Goal: Task Accomplishment & Management: Use online tool/utility

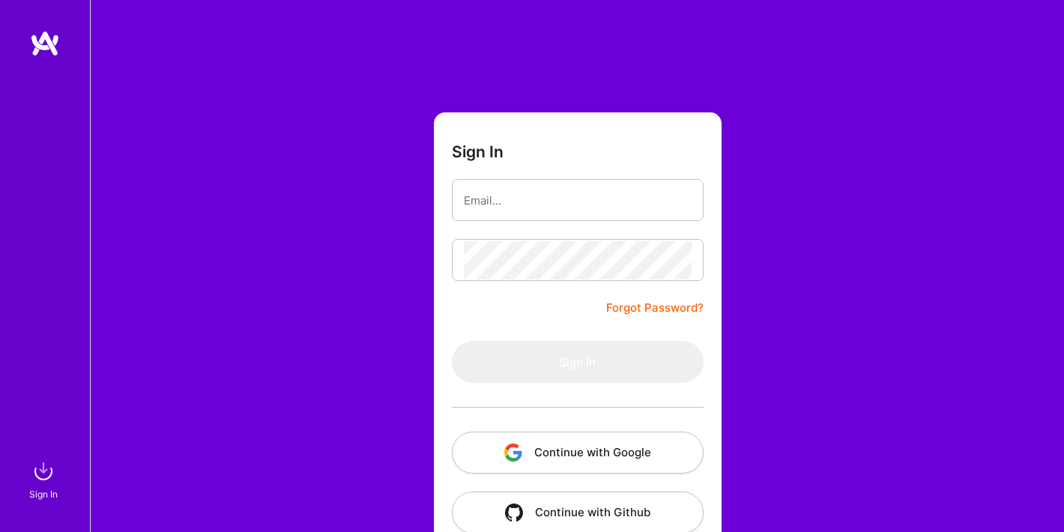
click at [562, 454] on button "Continue with Google" at bounding box center [578, 452] width 252 height 42
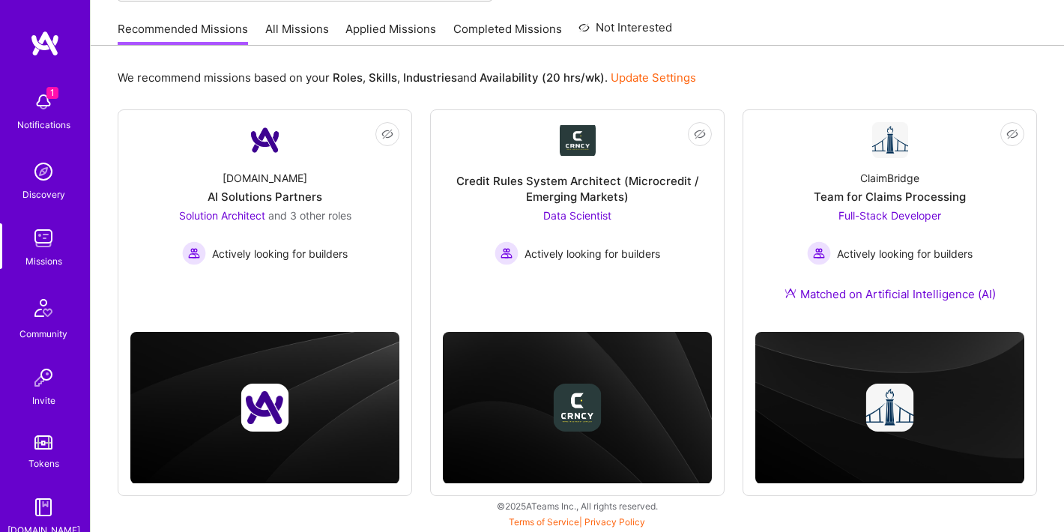
scroll to position [138, 0]
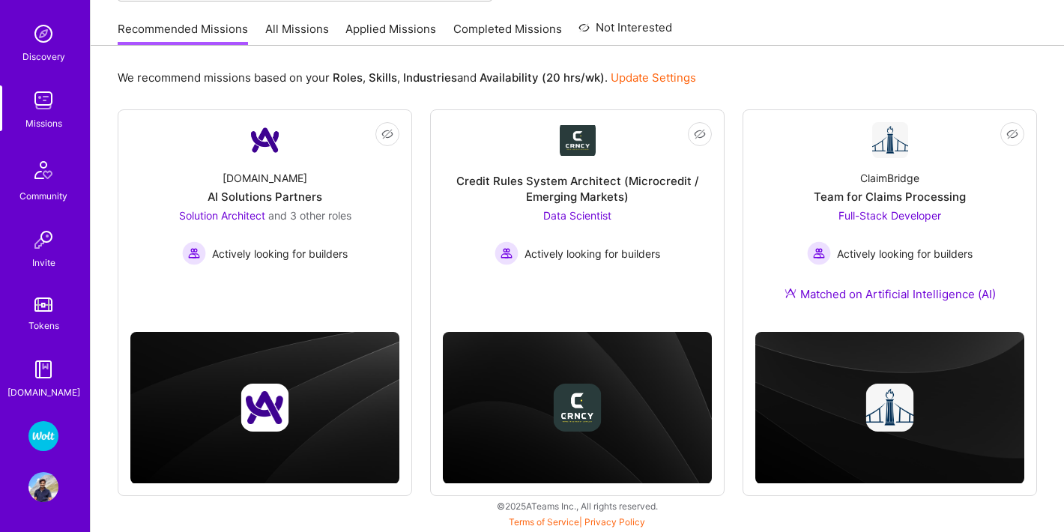
click at [46, 428] on img at bounding box center [43, 436] width 30 height 30
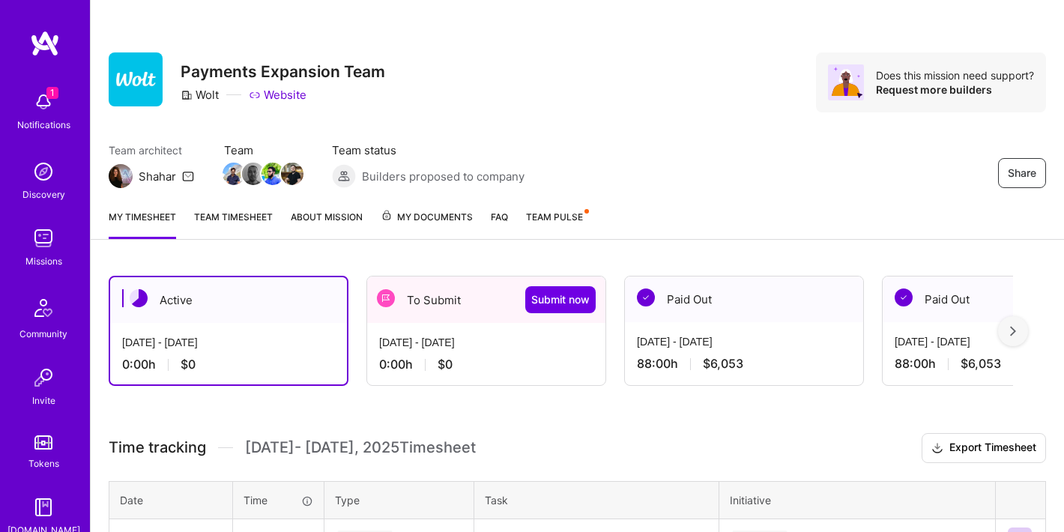
click at [452, 334] on div "[DATE] - [DATE] 0:00 h $0" at bounding box center [486, 353] width 238 height 61
click at [441, 338] on div "[DATE] - [DATE]" at bounding box center [486, 343] width 214 height 16
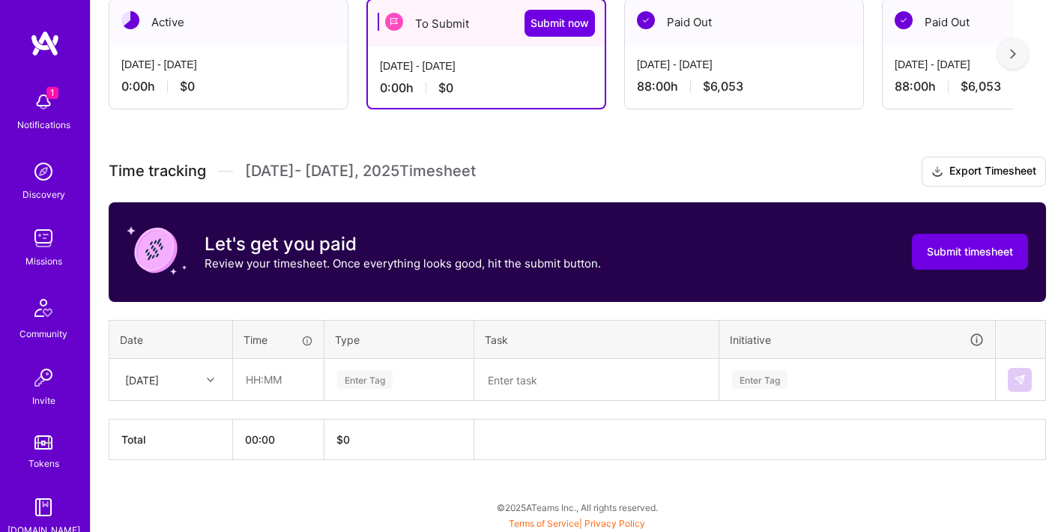
scroll to position [278, 0]
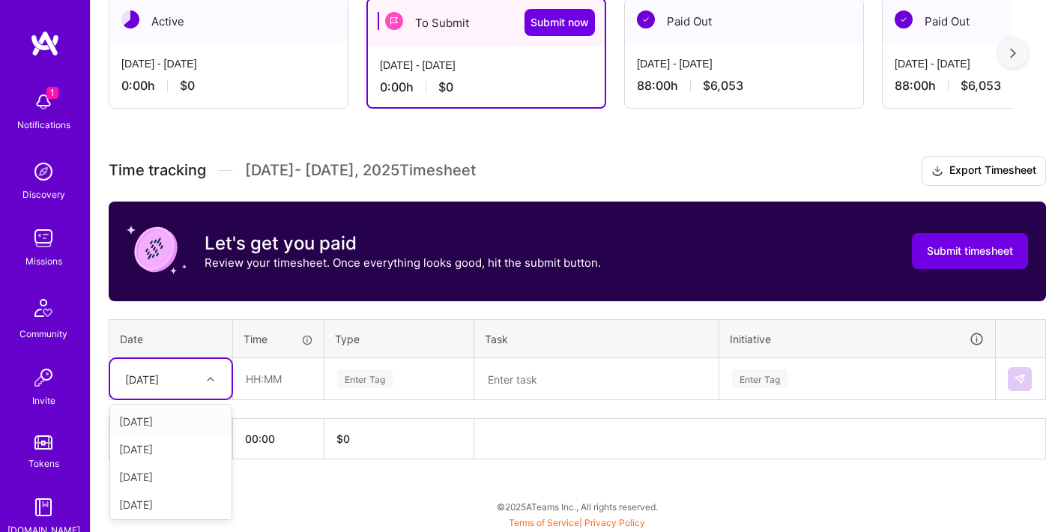
click at [198, 377] on div "[DATE]" at bounding box center [159, 378] width 83 height 25
click at [300, 392] on input "text" at bounding box center [278, 379] width 89 height 40
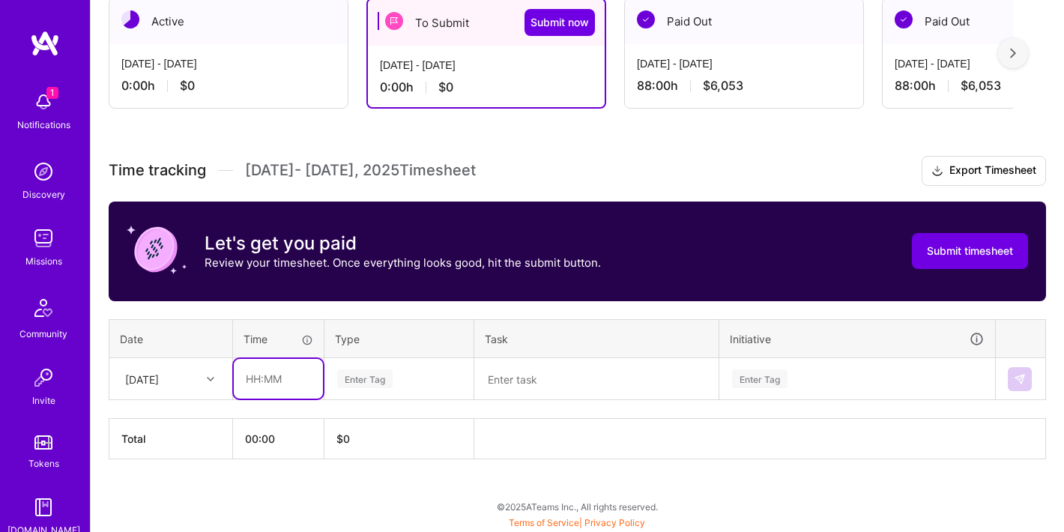
type input "08:00"
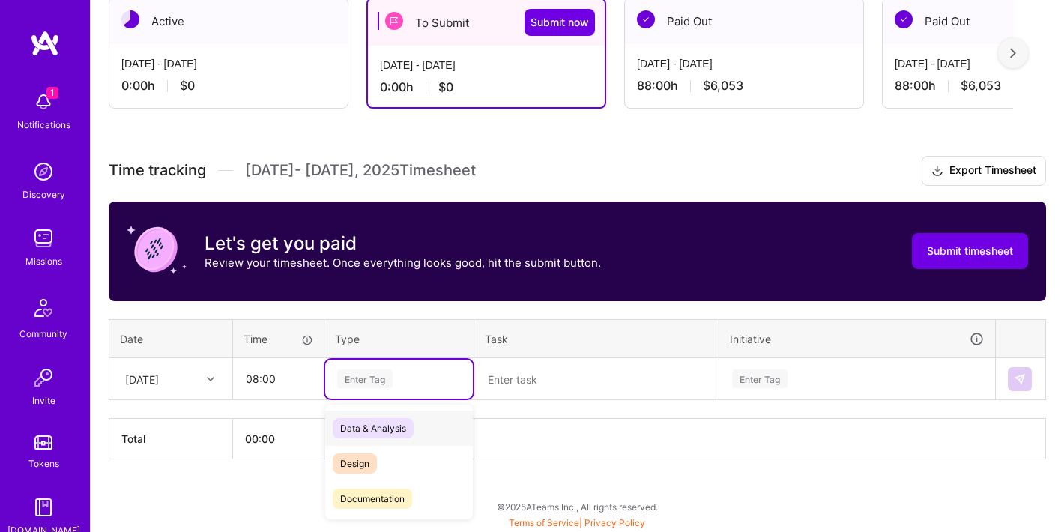
click at [385, 381] on div "Enter Tag" at bounding box center [364, 378] width 55 height 23
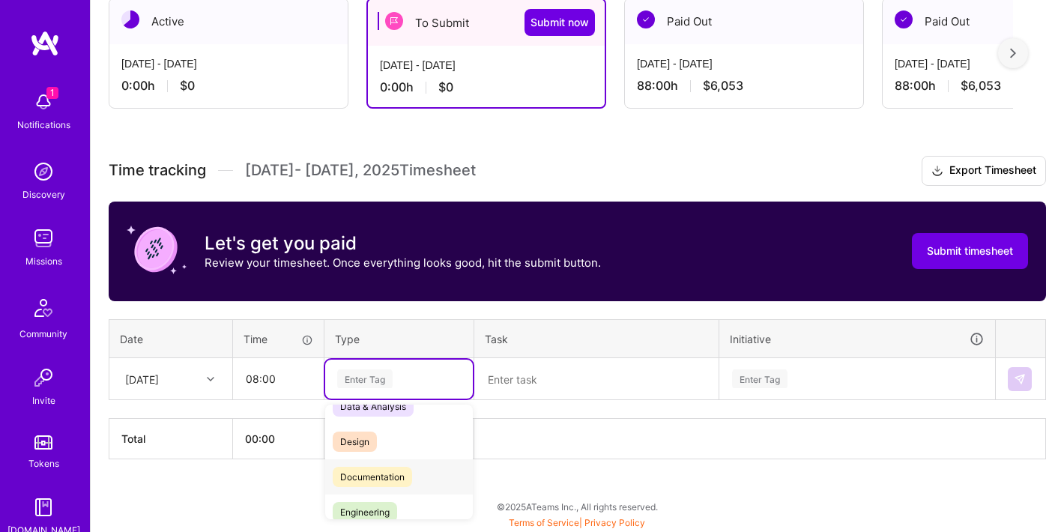
click at [391, 468] on span "Documentation" at bounding box center [372, 477] width 79 height 20
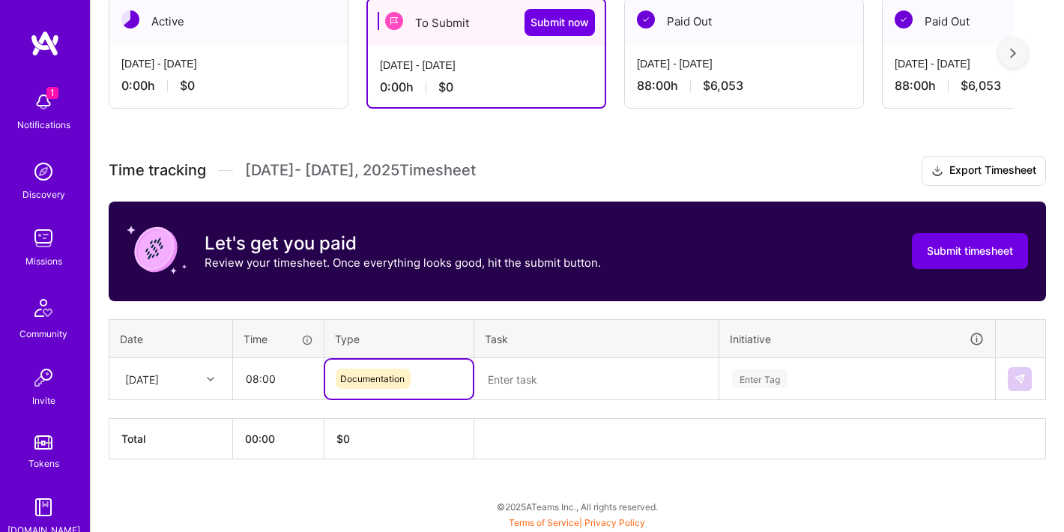
click at [559, 377] on textarea at bounding box center [596, 378] width 241 height 39
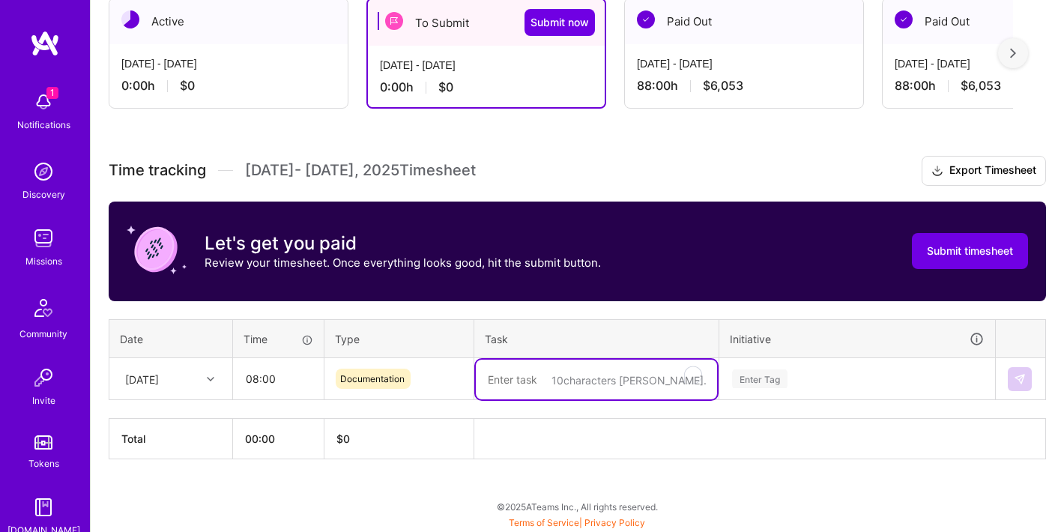
click at [559, 377] on textarea "To enrich screen reader interactions, please activate Accessibility in Grammarl…" at bounding box center [596, 379] width 241 height 40
type textarea "ALB paysera"
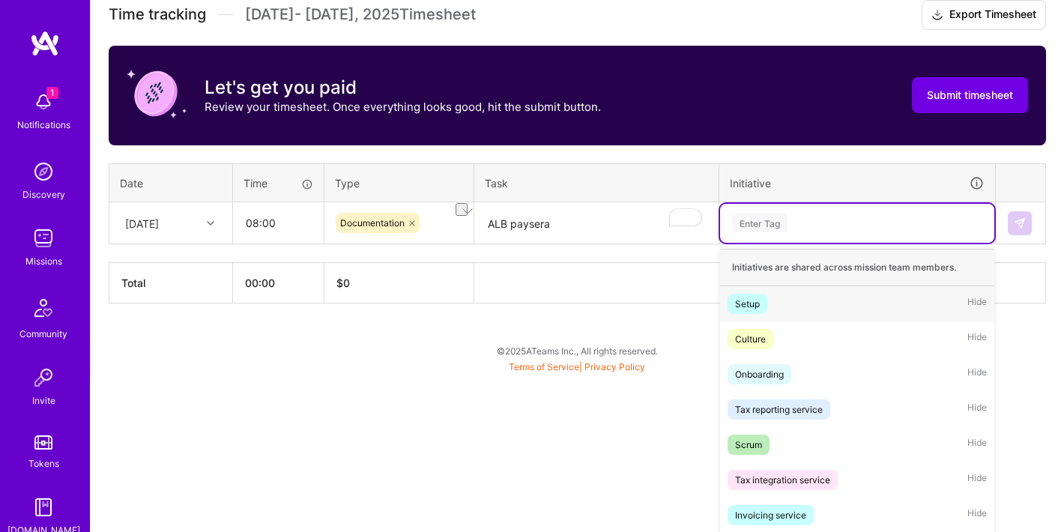
click at [770, 243] on div "option Setup focused, 1 of 51. 51 results available. Use Up and Down to choose …" at bounding box center [857, 223] width 274 height 39
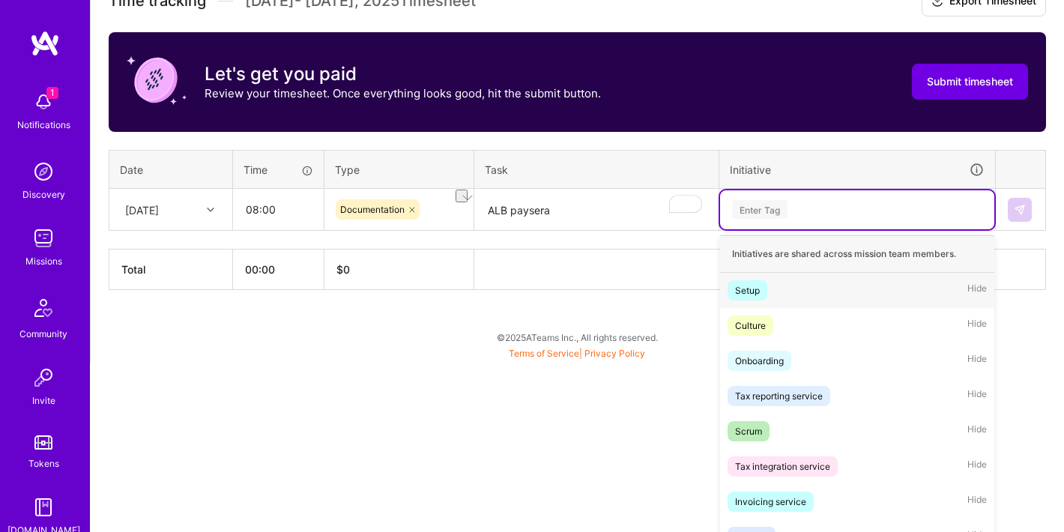
scroll to position [457, 0]
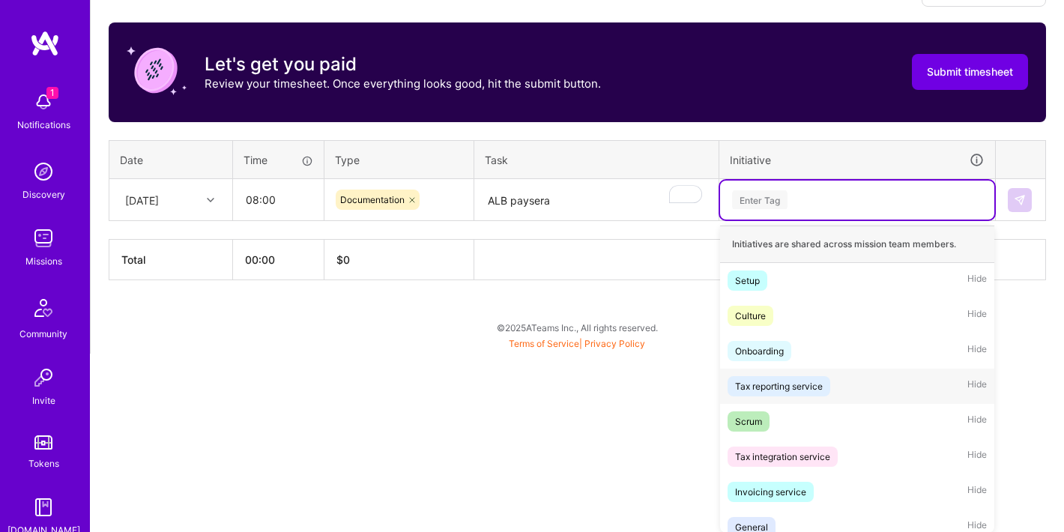
click at [778, 392] on div "Tax reporting service" at bounding box center [779, 386] width 88 height 16
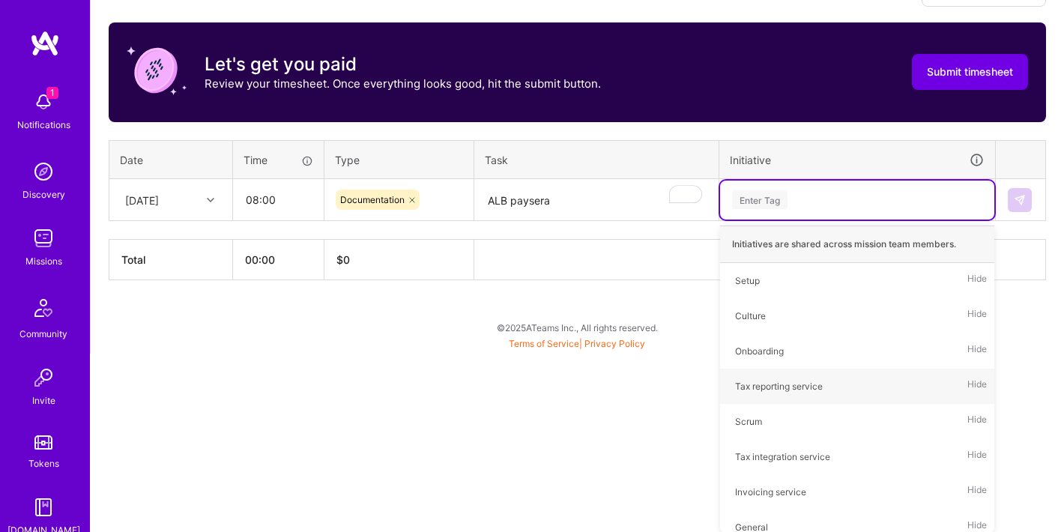
scroll to position [278, 0]
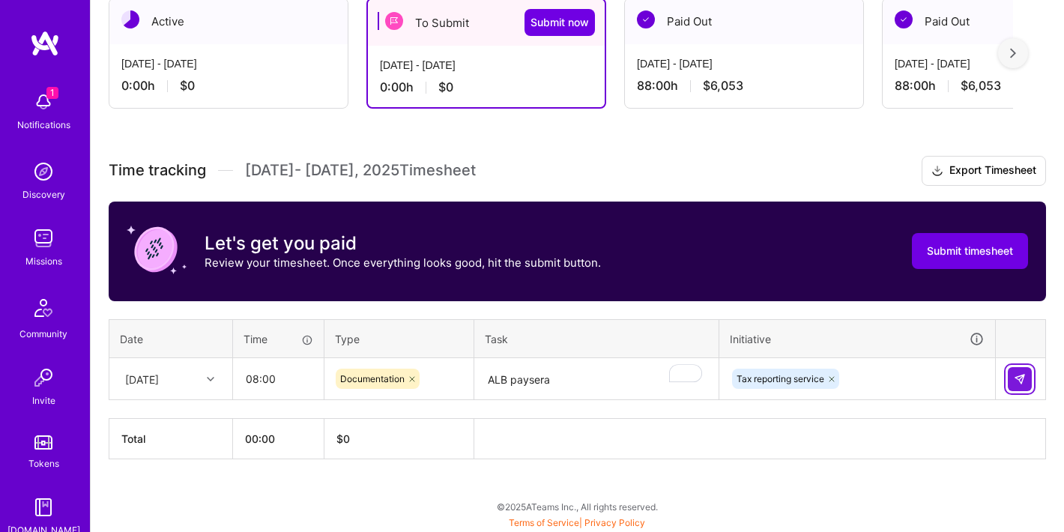
click at [1018, 382] on img at bounding box center [1019, 379] width 12 height 12
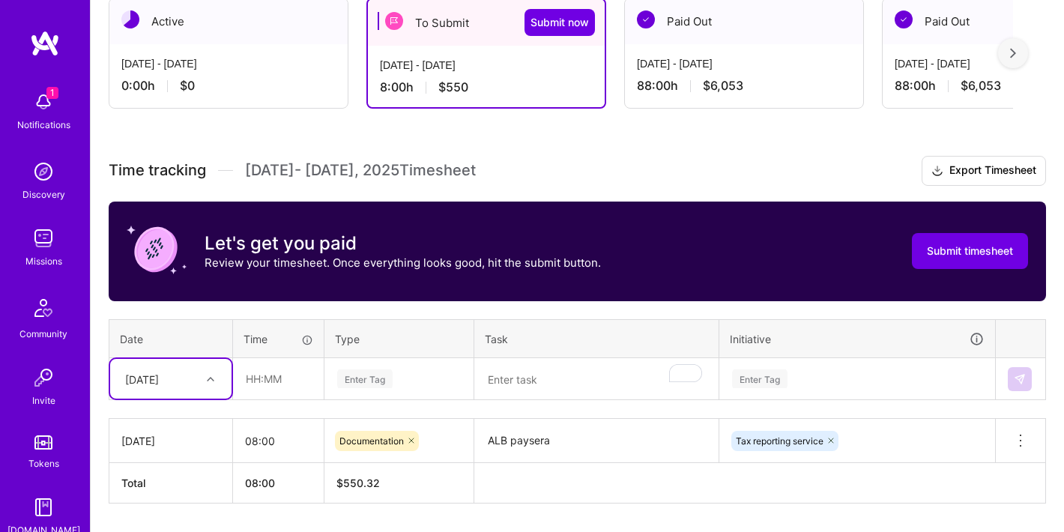
click at [207, 380] on div "Select is focused ,type to refine list, press Down to open the menu, [DATE]" at bounding box center [170, 379] width 121 height 40
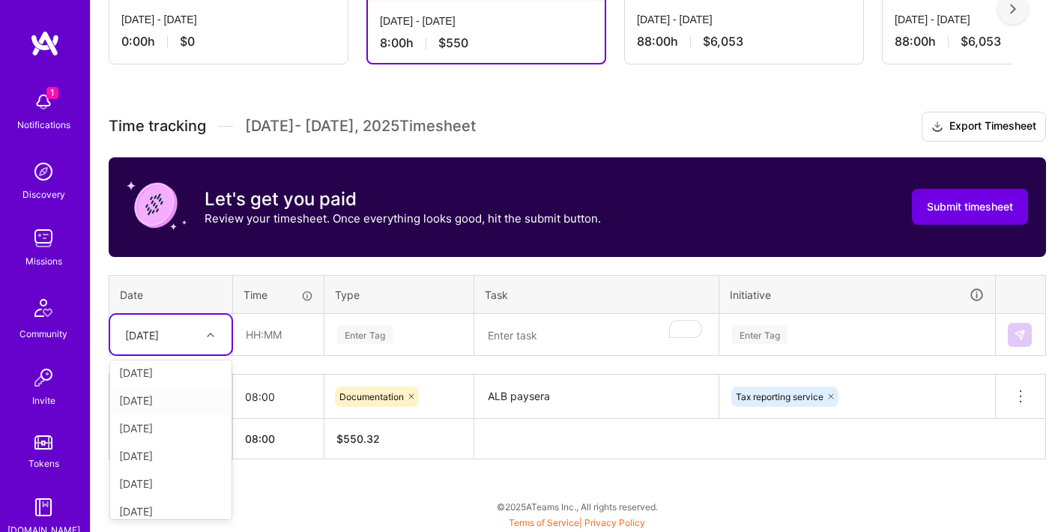
scroll to position [61, 0]
click at [185, 378] on div "[DATE]" at bounding box center [170, 371] width 121 height 28
click at [257, 400] on input "08:00" at bounding box center [278, 397] width 91 height 40
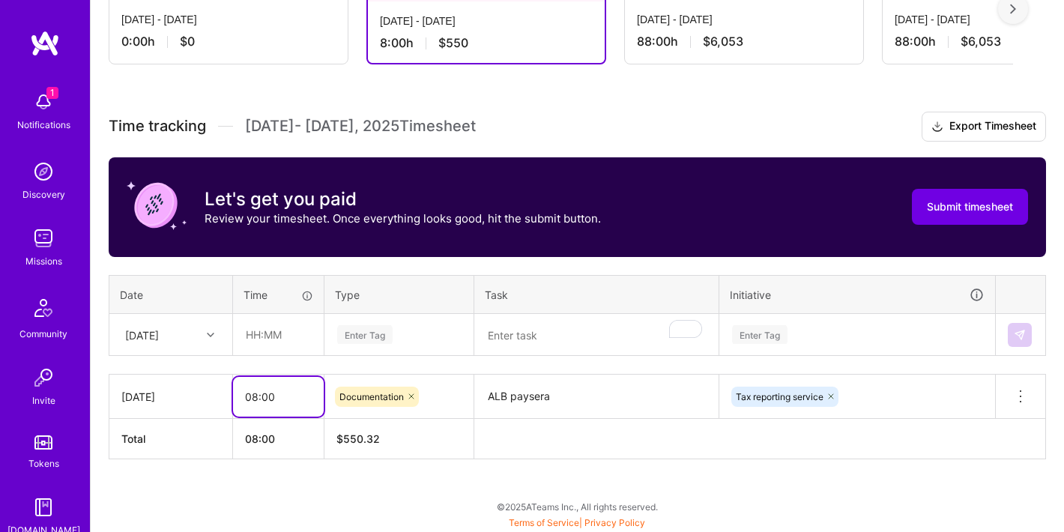
click at [257, 400] on input "08:00" at bounding box center [278, 397] width 91 height 40
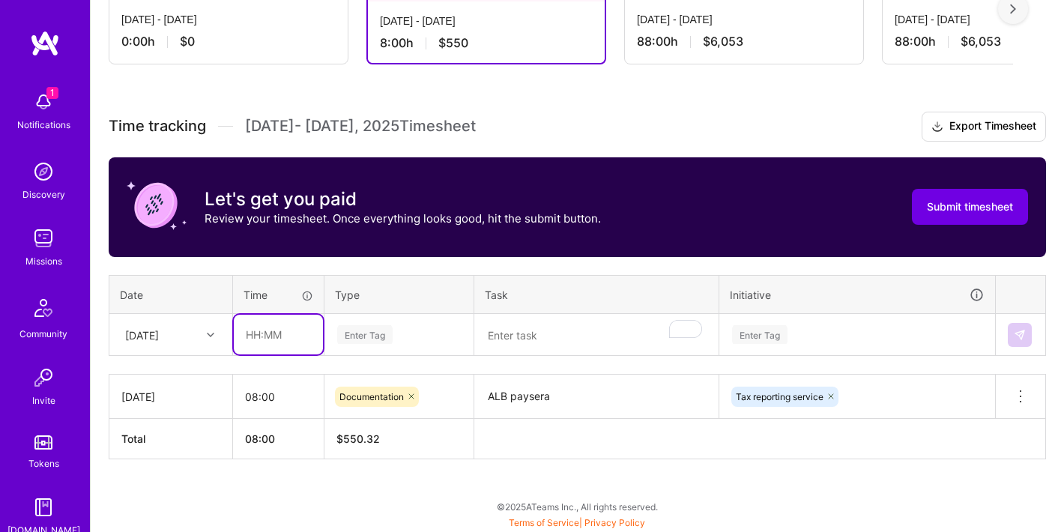
click at [274, 330] on input "text" at bounding box center [278, 335] width 89 height 40
paste input "08:00"
type input "08:00"
click at [384, 339] on div "Enter Tag" at bounding box center [364, 334] width 55 height 23
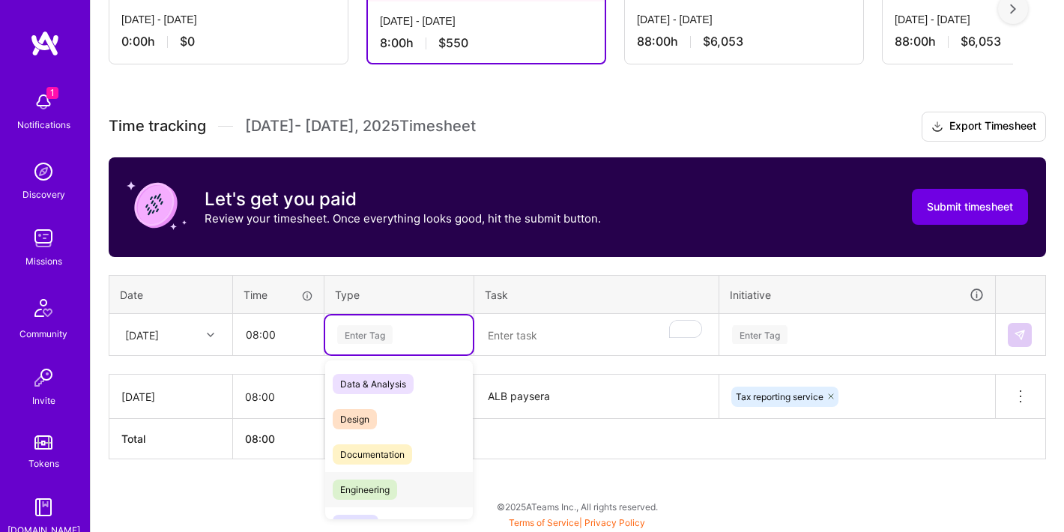
click at [374, 489] on span "Engineering" at bounding box center [365, 489] width 64 height 20
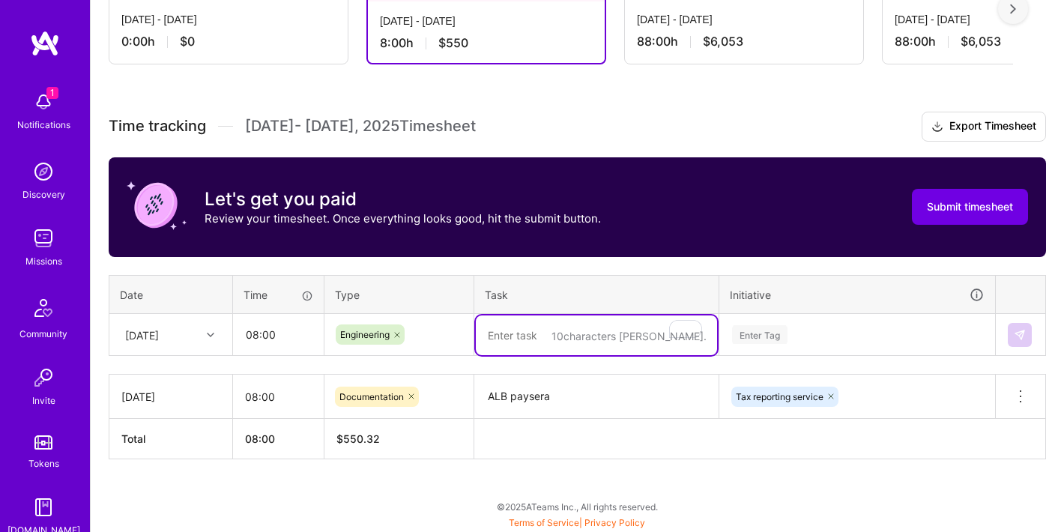
click at [525, 348] on textarea "To enrich screen reader interactions, please activate Accessibility in Grammarl…" at bounding box center [596, 335] width 241 height 40
paste textarea "08:00"
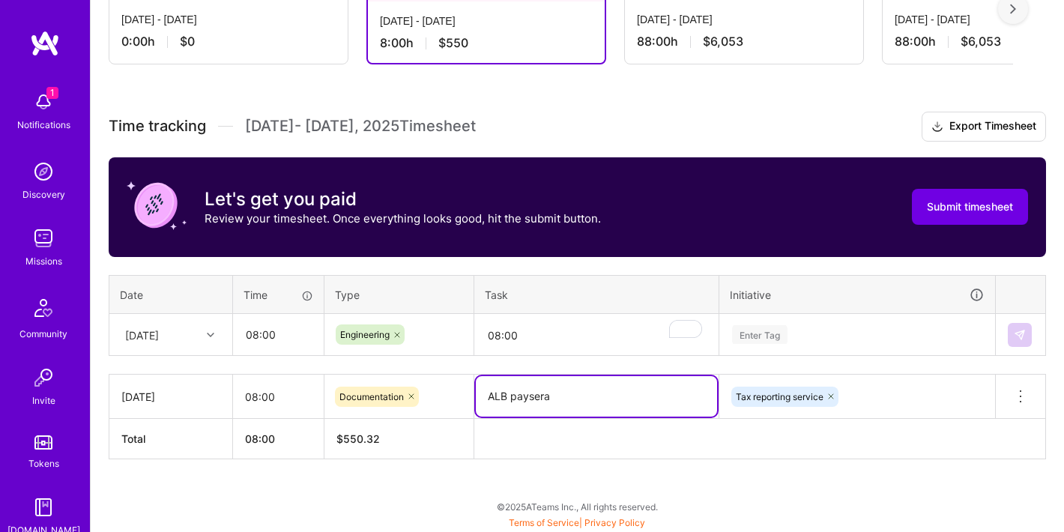
click at [509, 401] on textarea "ALB paysera" at bounding box center [596, 396] width 241 height 40
click at [513, 323] on textarea "08:00" at bounding box center [596, 335] width 241 height 40
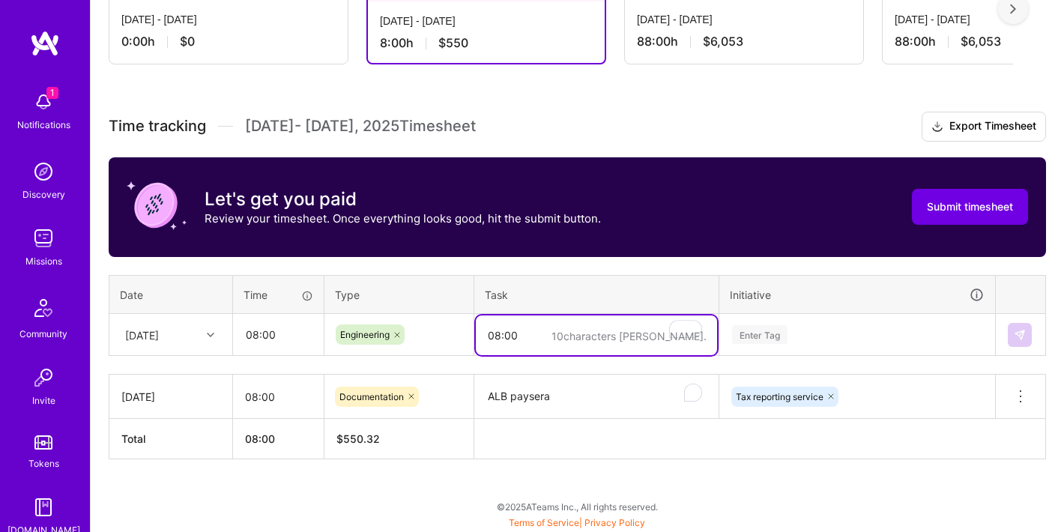
click at [513, 323] on textarea "08:00" at bounding box center [596, 335] width 241 height 40
paste textarea "ALB paysera"
type textarea "ALB paysera"
click at [772, 339] on div "Enter Tag" at bounding box center [857, 334] width 274 height 39
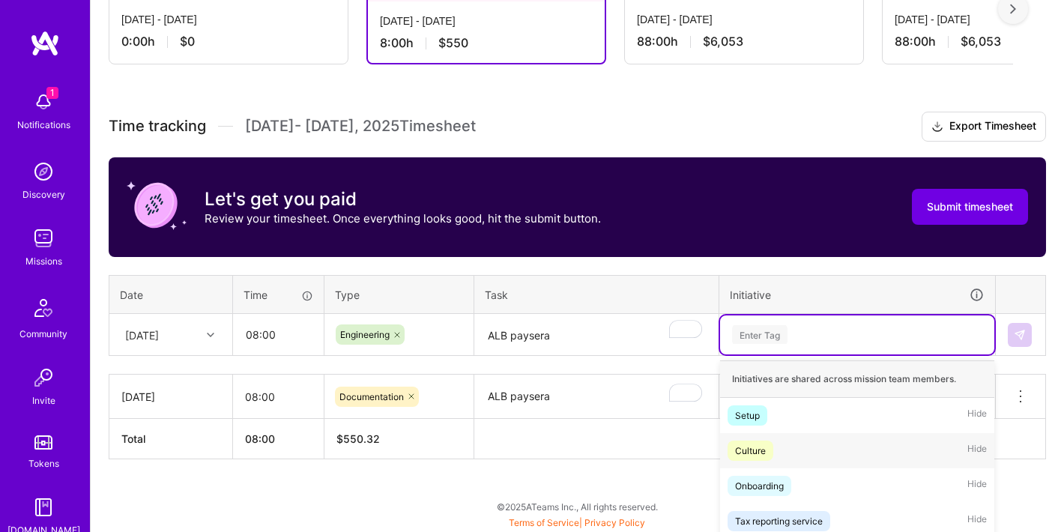
scroll to position [457, 0]
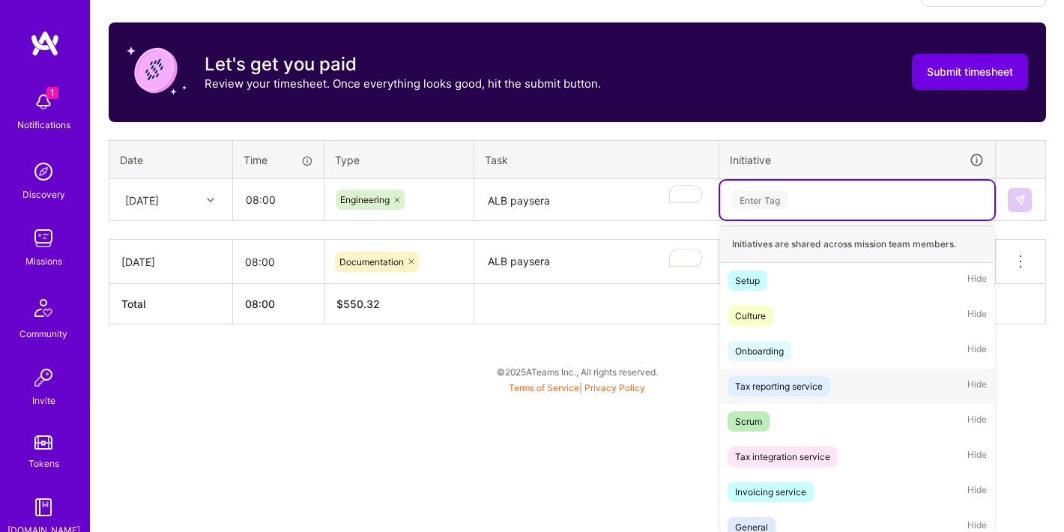
click at [795, 378] on div "Tax reporting service" at bounding box center [779, 386] width 88 height 16
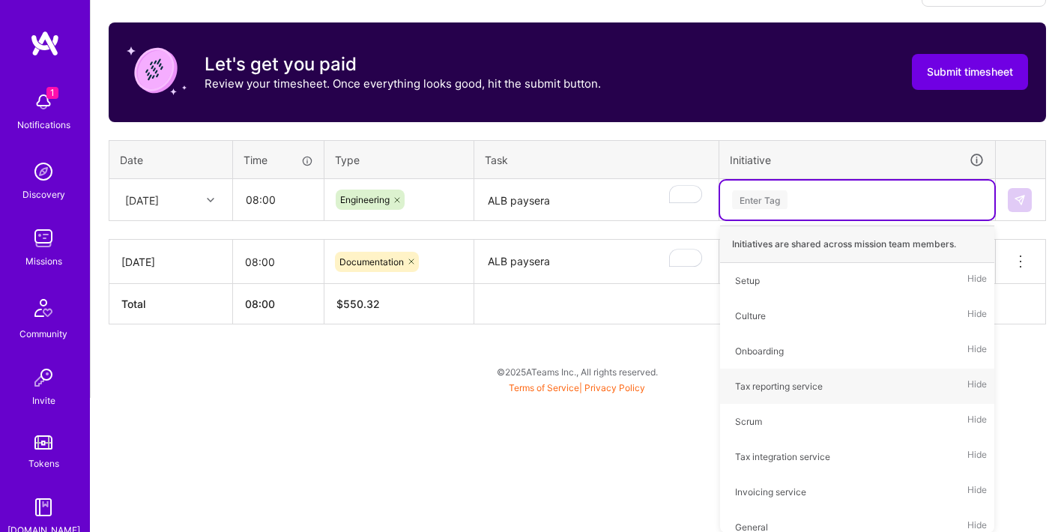
scroll to position [322, 0]
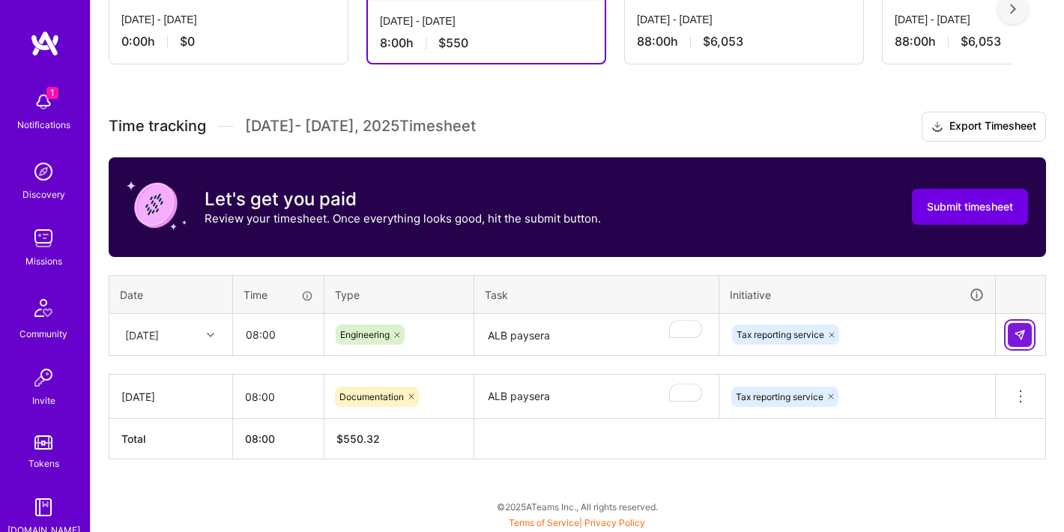
click at [1011, 334] on button at bounding box center [1019, 335] width 24 height 24
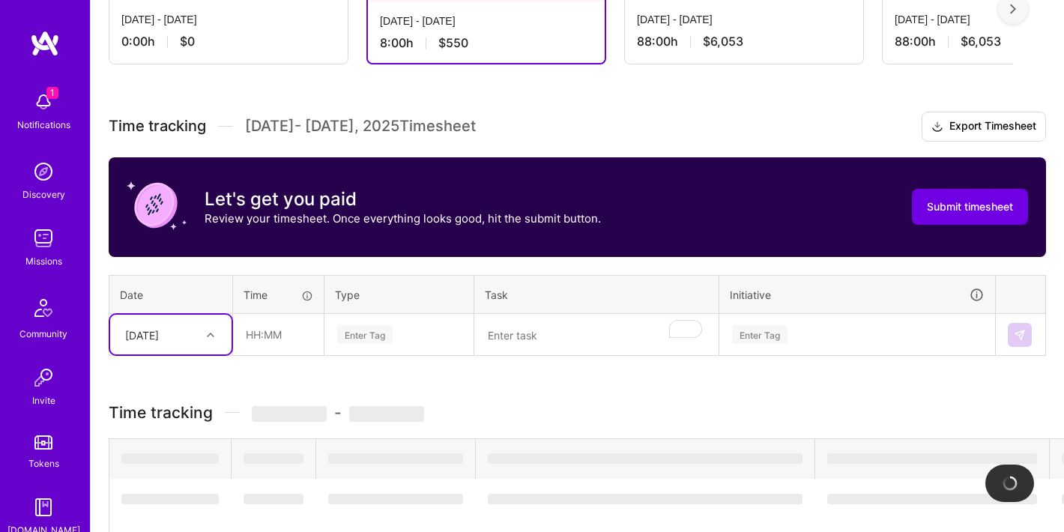
click at [180, 329] on div "Time tracking [DATE] - [DATE] Timesheet Export Timesheet Let's get you paid Rev…" at bounding box center [577, 494] width 937 height 765
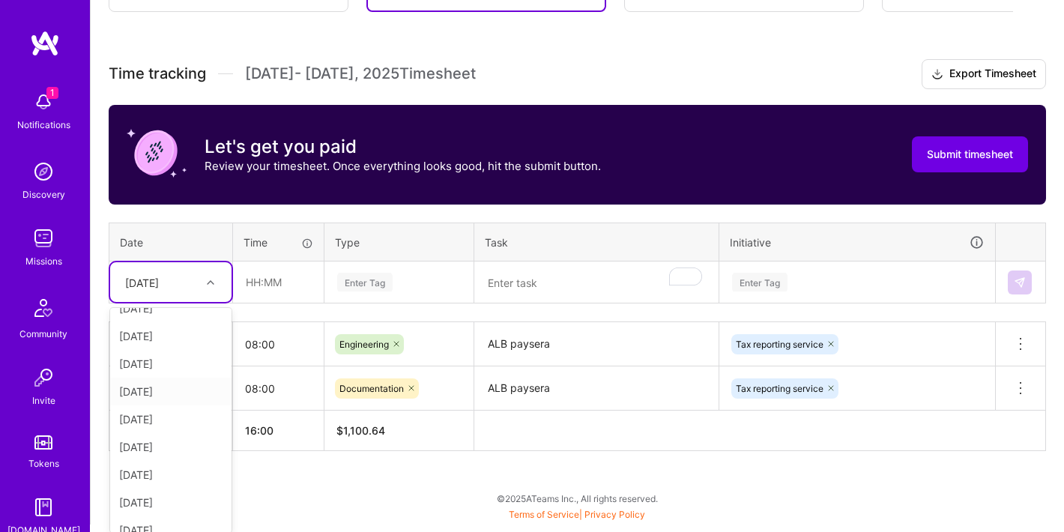
scroll to position [0, 0]
click at [173, 407] on div "[DATE]" at bounding box center [170, 408] width 121 height 28
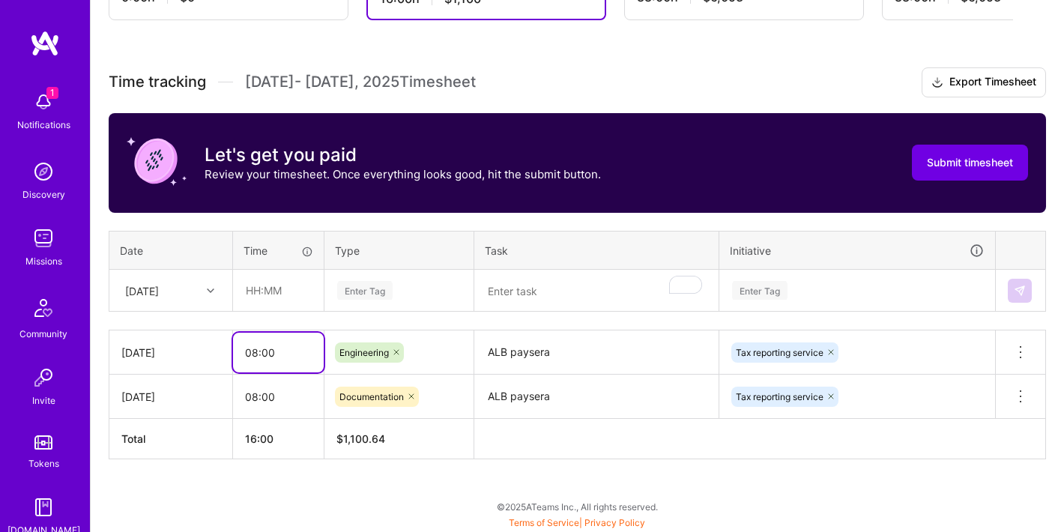
click at [258, 345] on input "08:00" at bounding box center [278, 353] width 91 height 40
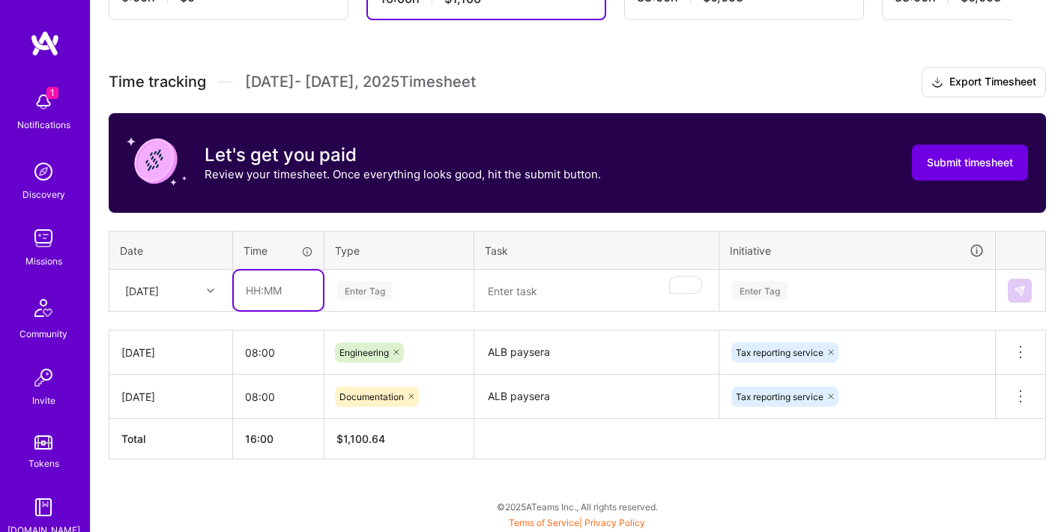
click at [276, 286] on input "text" at bounding box center [278, 290] width 89 height 40
paste input "08:00"
type input "08:00"
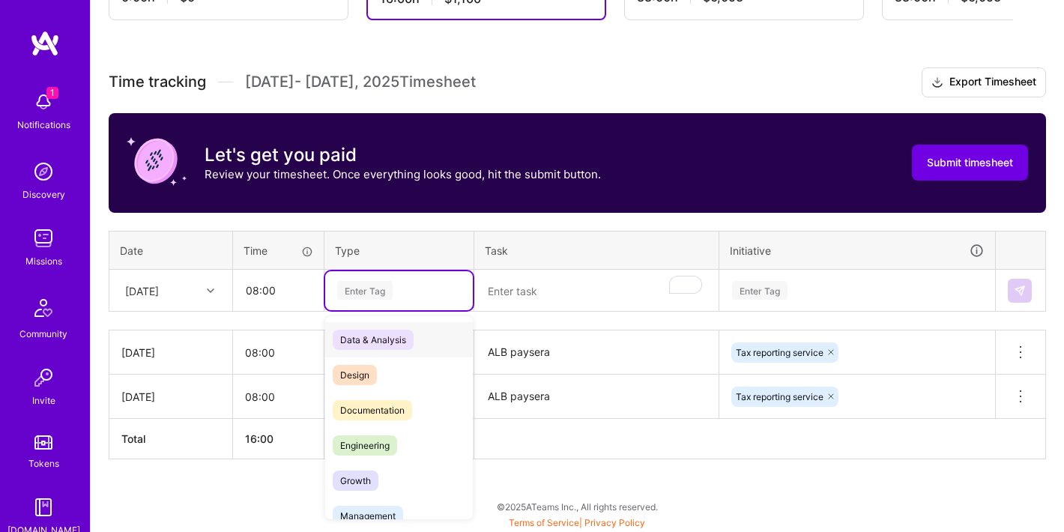
click at [368, 294] on div "Enter Tag" at bounding box center [364, 290] width 55 height 23
click at [369, 435] on span "Engineering" at bounding box center [365, 445] width 64 height 20
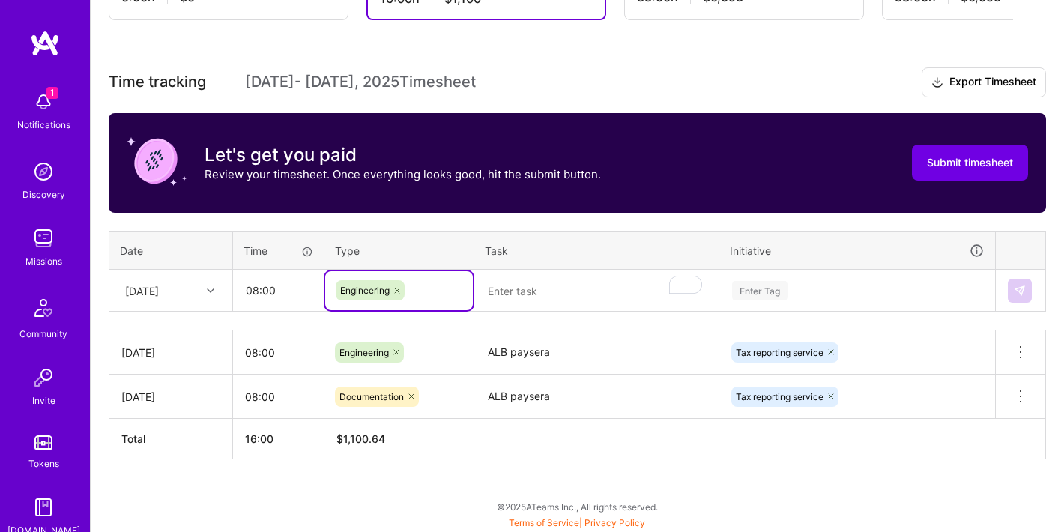
click at [508, 351] on textarea "ALB paysera" at bounding box center [596, 352] width 241 height 41
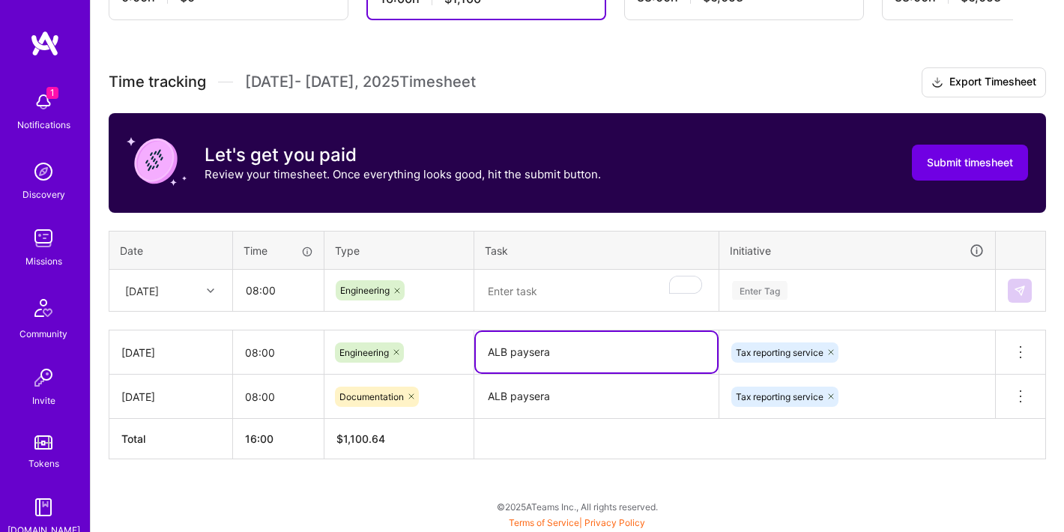
click at [508, 351] on textarea "ALB paysera" at bounding box center [596, 352] width 241 height 40
paste textarea "08:00"
type textarea "ALB paysera"
click at [509, 357] on textarea "ALB paysera" at bounding box center [596, 352] width 241 height 40
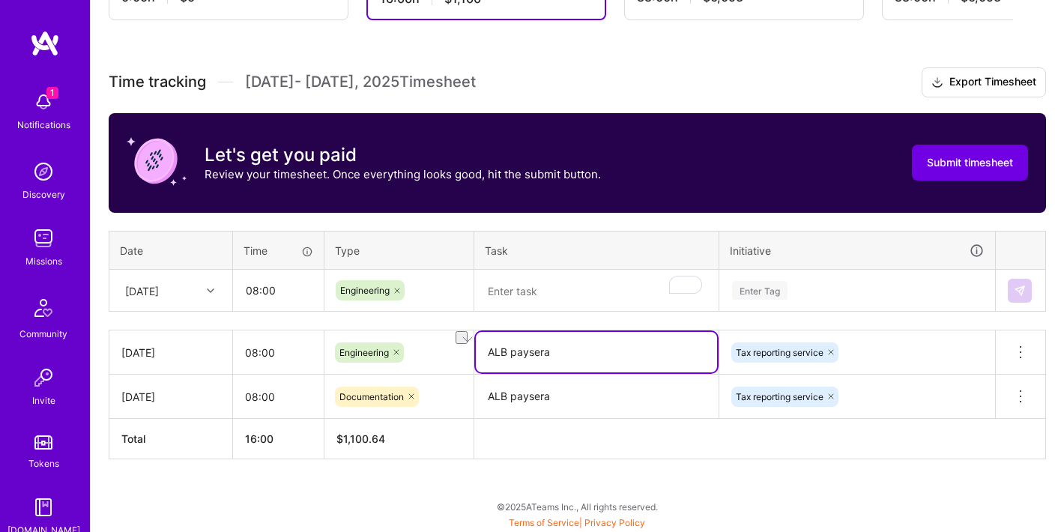
click at [509, 357] on textarea "ALB paysera" at bounding box center [596, 352] width 241 height 40
click at [553, 288] on textarea "To enrich screen reader interactions, please activate Accessibility in Grammarl…" at bounding box center [596, 291] width 241 height 40
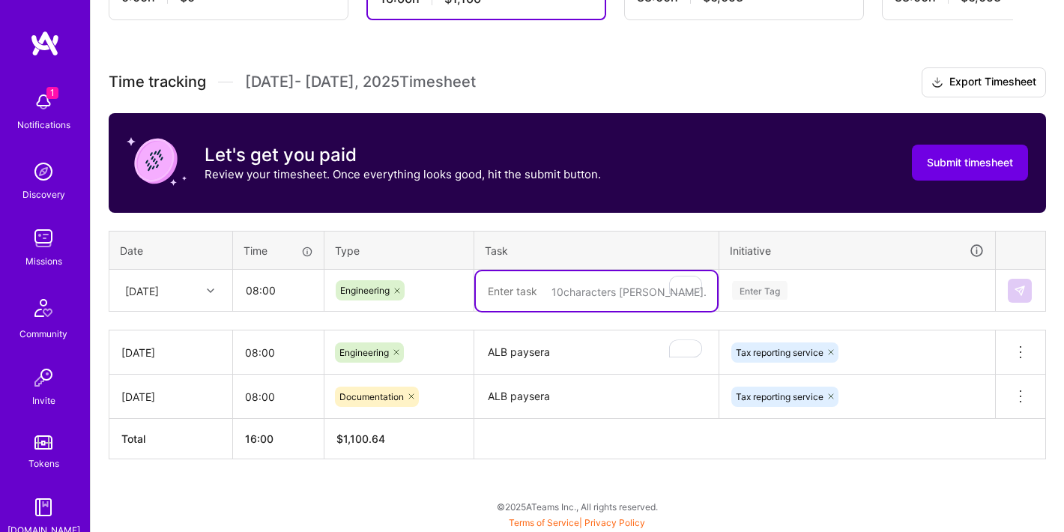
paste textarea "ALB paysera"
type textarea "ALB paysera"
click at [766, 295] on div "Enter Tag" at bounding box center [857, 290] width 274 height 39
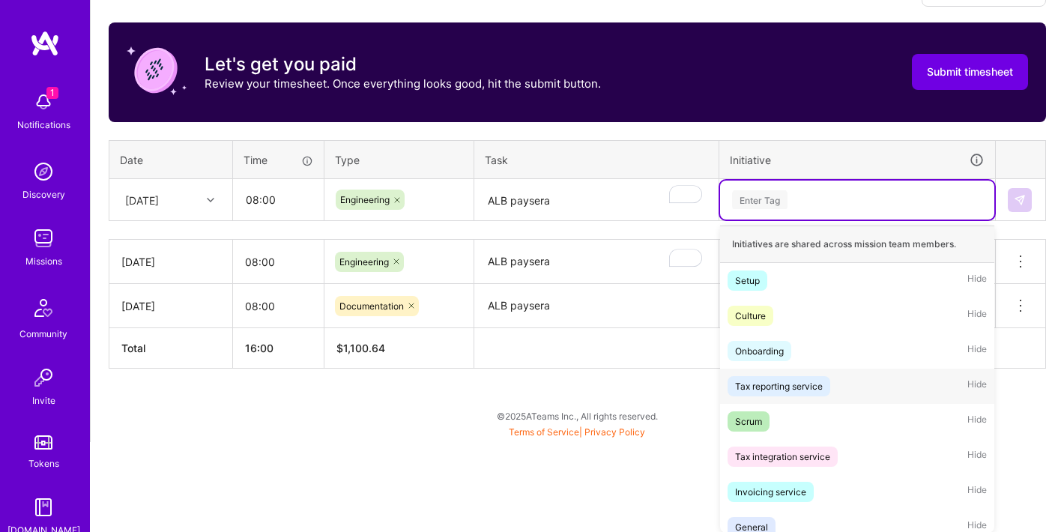
click at [771, 389] on div "Tax reporting service" at bounding box center [779, 386] width 88 height 16
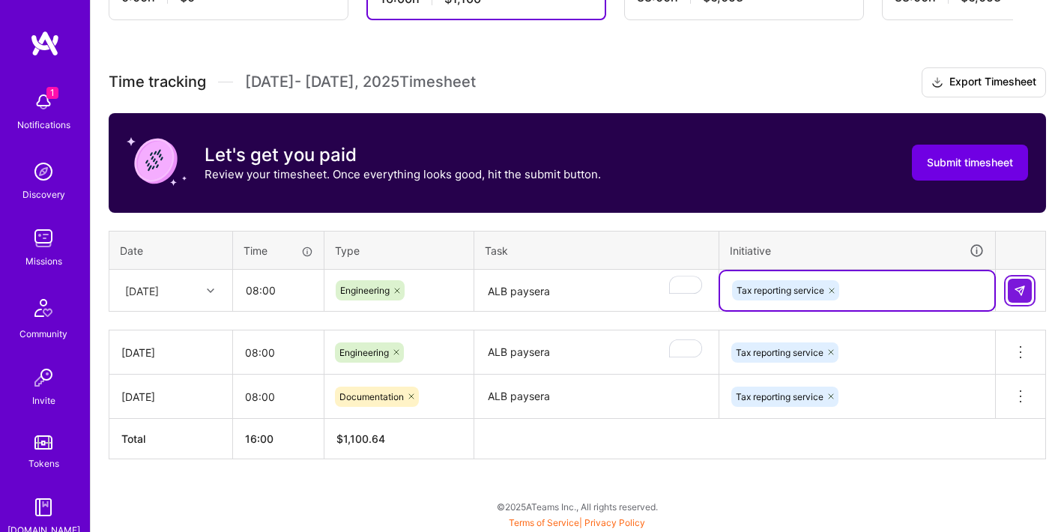
click at [1022, 290] on img at bounding box center [1019, 291] width 12 height 12
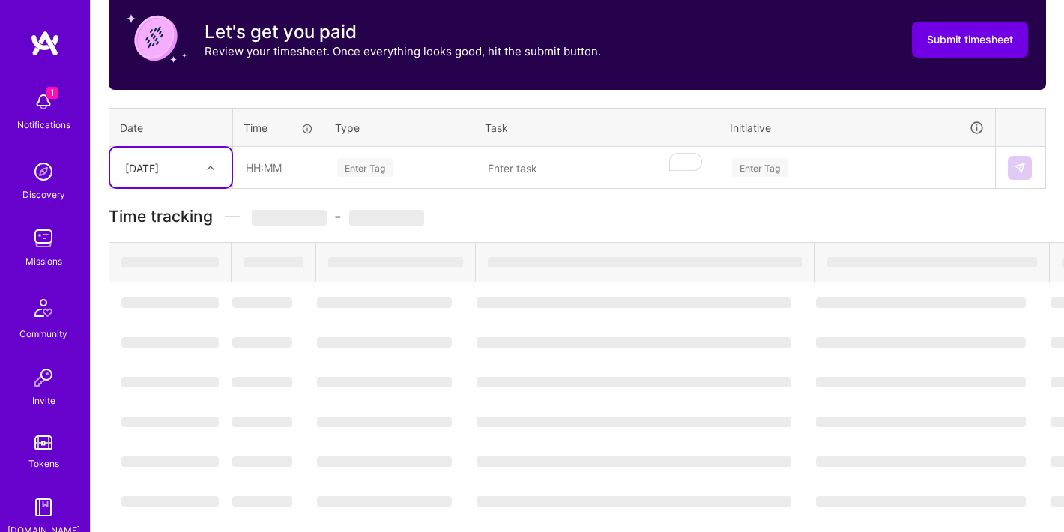
scroll to position [410, 0]
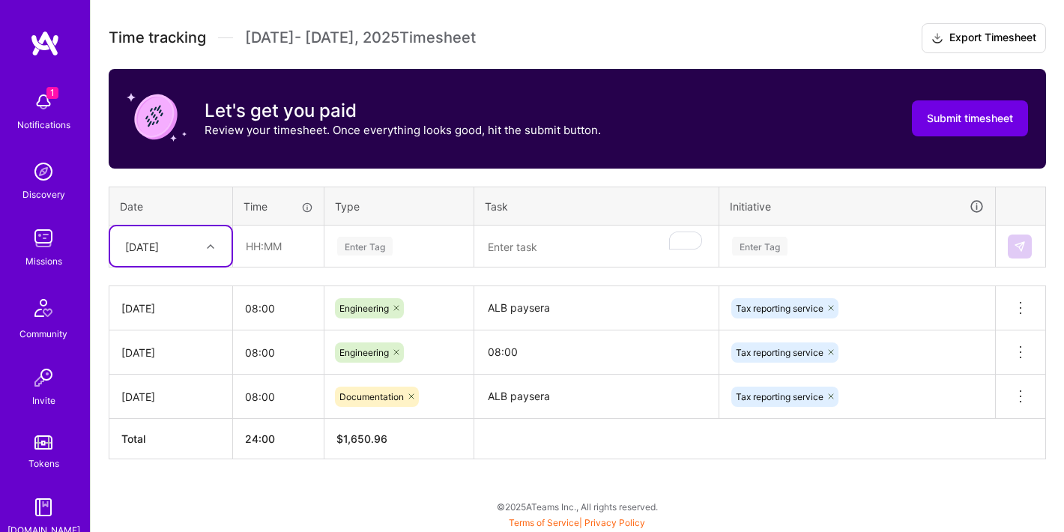
click at [195, 249] on div "[DATE]" at bounding box center [159, 246] width 83 height 25
click at [188, 389] on div "[DATE]" at bounding box center [170, 400] width 121 height 28
click at [252, 312] on input "08:00" at bounding box center [278, 308] width 91 height 40
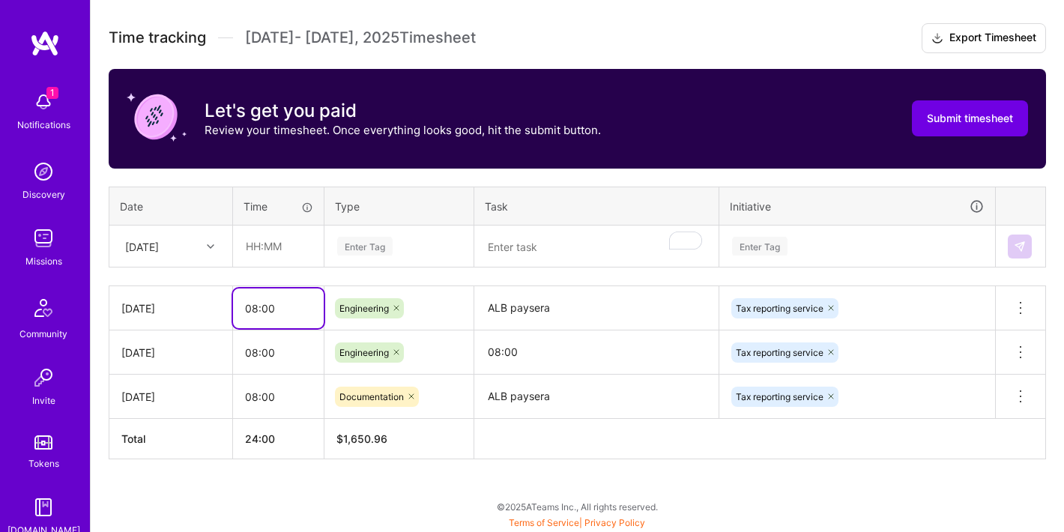
click at [252, 312] on input "08:00" at bounding box center [278, 308] width 91 height 40
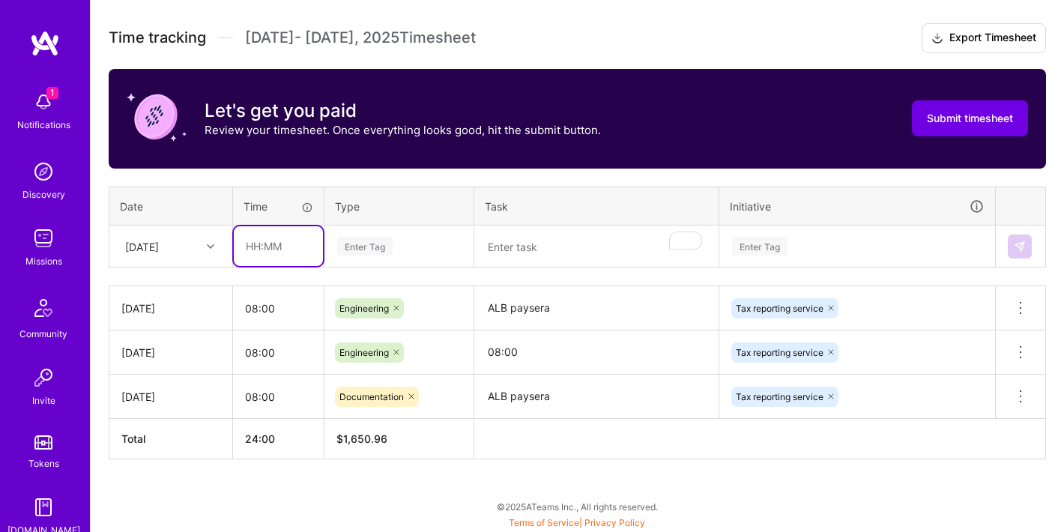
click at [266, 246] on input "text" at bounding box center [278, 246] width 89 height 40
paste input "08:00"
type input "08:00"
click at [359, 250] on div "Enter Tag" at bounding box center [364, 245] width 55 height 23
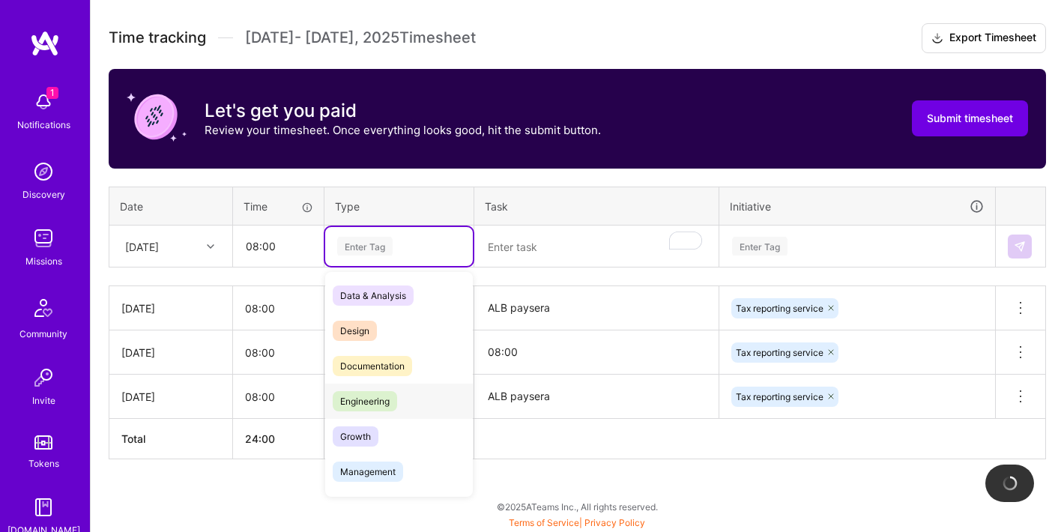
click at [368, 392] on span "Engineering" at bounding box center [365, 401] width 64 height 20
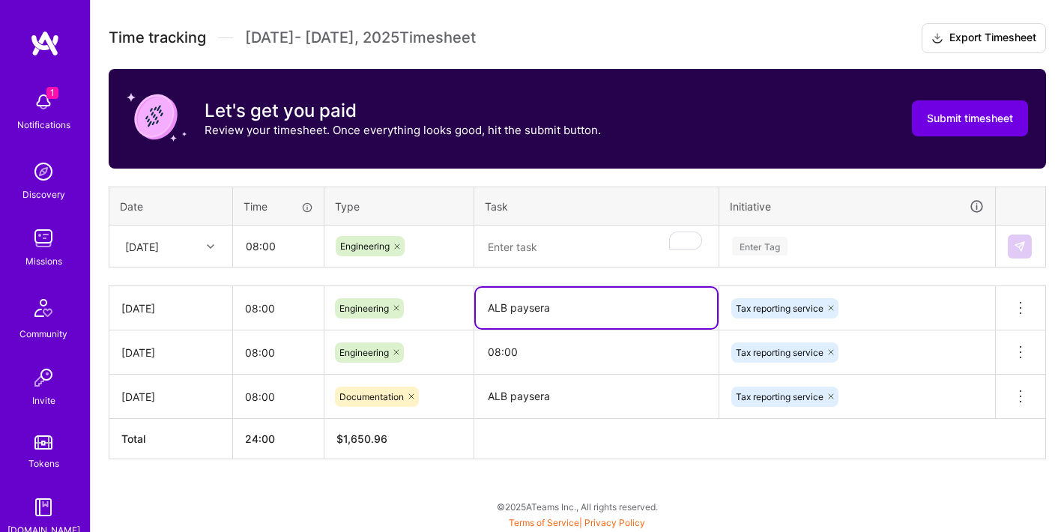
click at [512, 298] on textarea "ALB paysera" at bounding box center [596, 308] width 241 height 40
click at [524, 240] on textarea "To enrich screen reader interactions, please activate Accessibility in Grammarl…" at bounding box center [596, 247] width 241 height 40
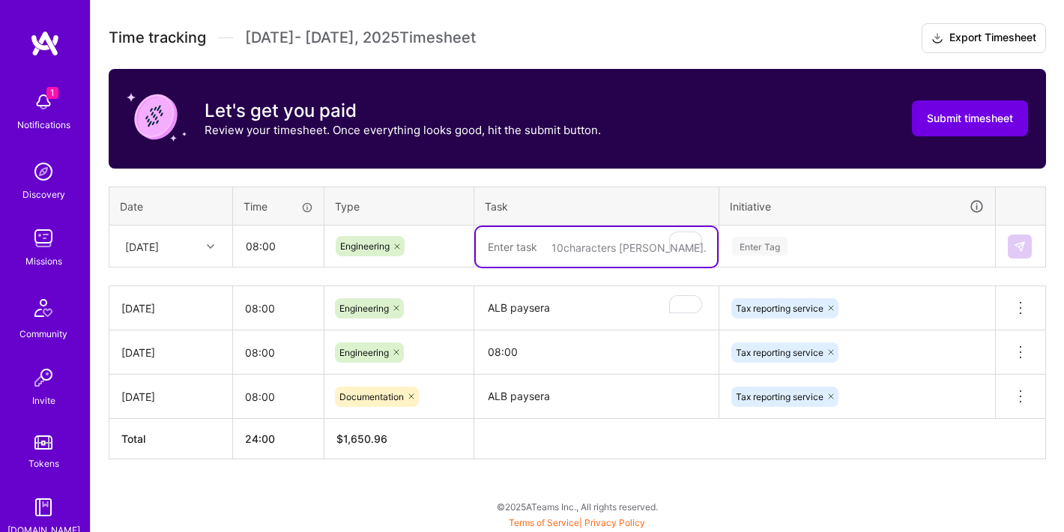
paste textarea "ALB paysera"
type textarea "ALB paysera"
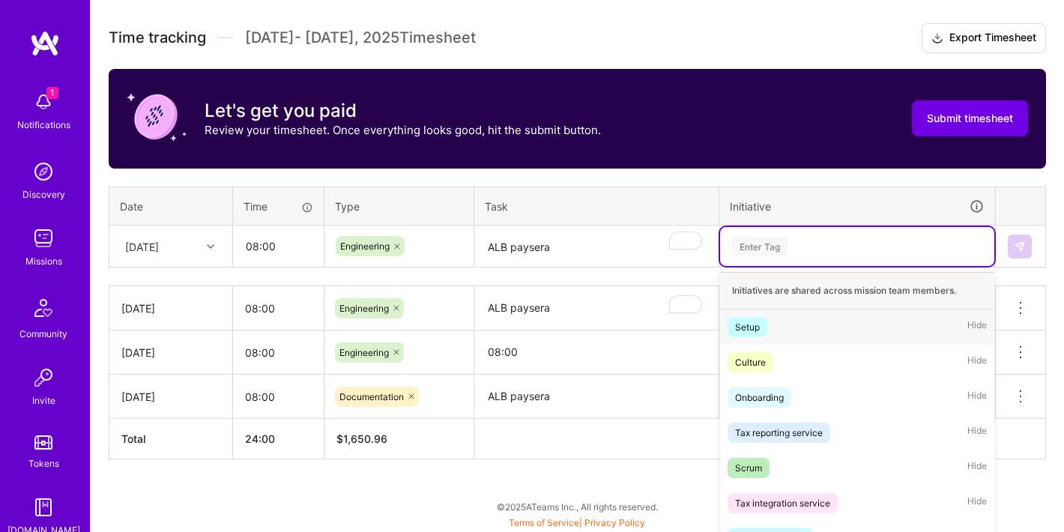
click at [759, 249] on div "option Tax reporting service, selected. option Setup focused, 1 of 51. 51 resul…" at bounding box center [857, 246] width 274 height 39
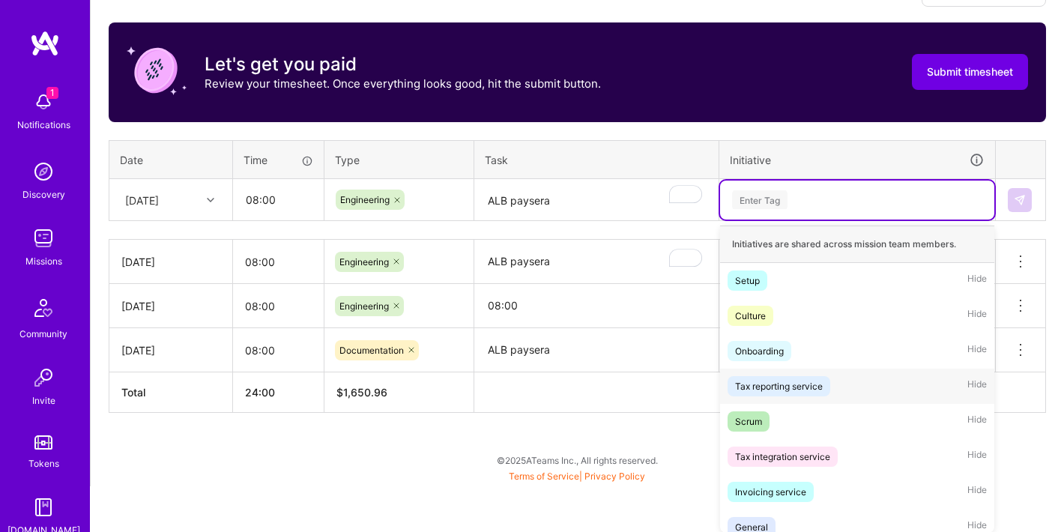
click at [768, 380] on div "Tax reporting service" at bounding box center [779, 386] width 88 height 16
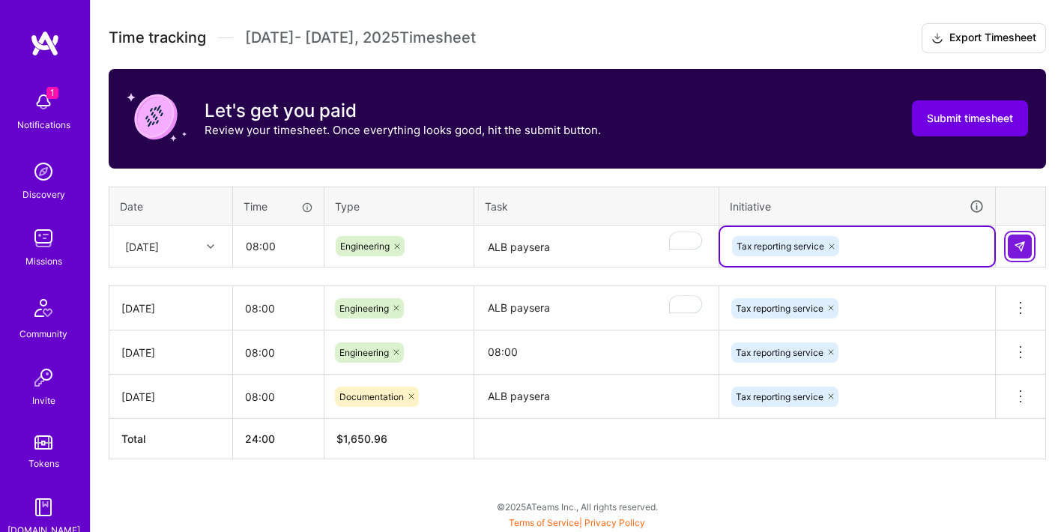
click at [1019, 243] on img at bounding box center [1019, 246] width 12 height 12
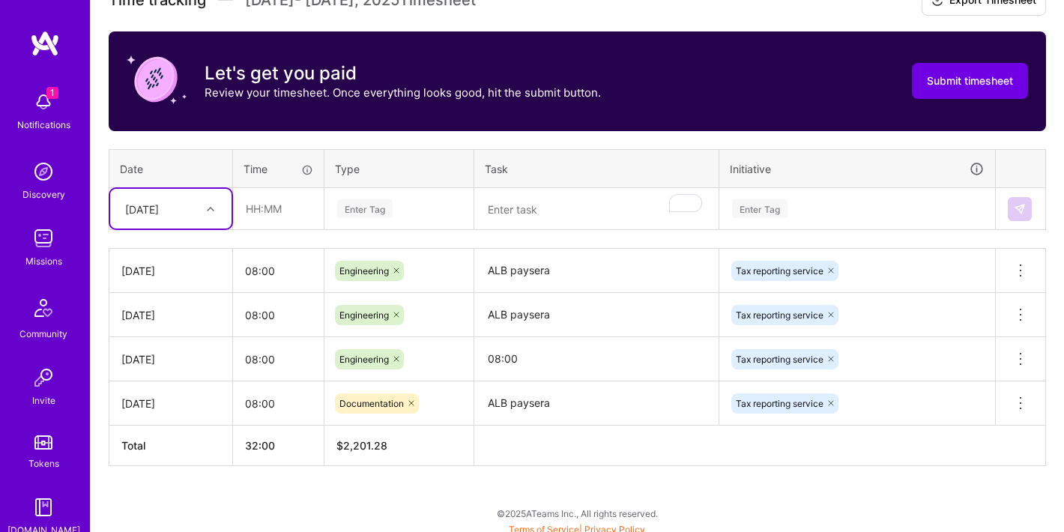
scroll to position [455, 0]
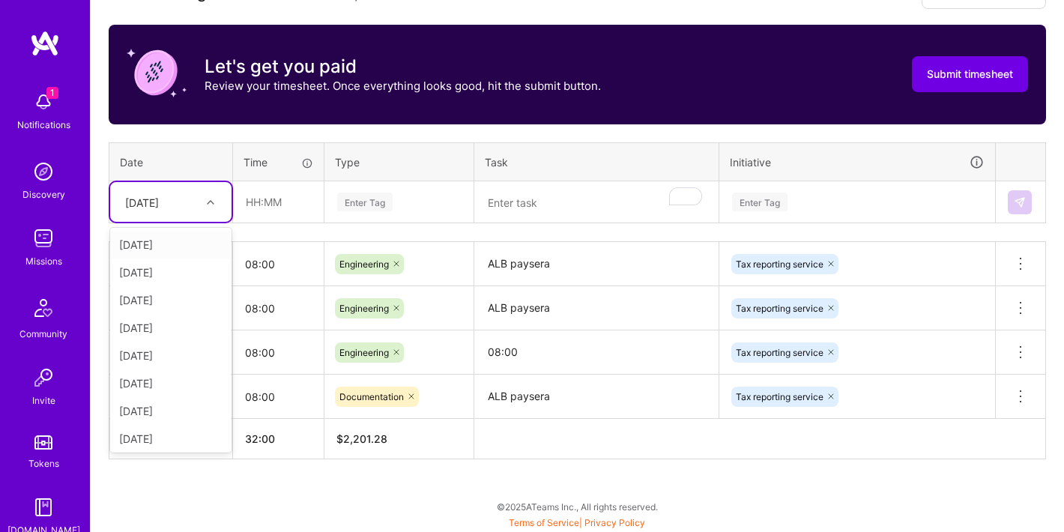
click at [205, 201] on div at bounding box center [212, 201] width 23 height 19
click at [218, 492] on div "Active [DATE] - [DATE] 0:00 h $0 To Submit Submit now [DATE] - [DATE] 32:00 h $…" at bounding box center [577, 167] width 973 height 729
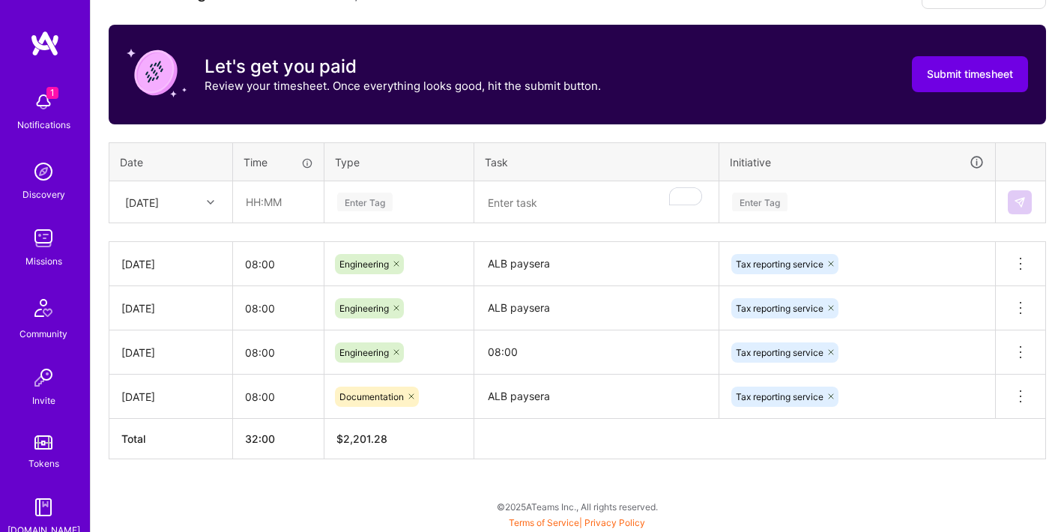
click at [187, 199] on div "[DATE]" at bounding box center [159, 201] width 83 height 25
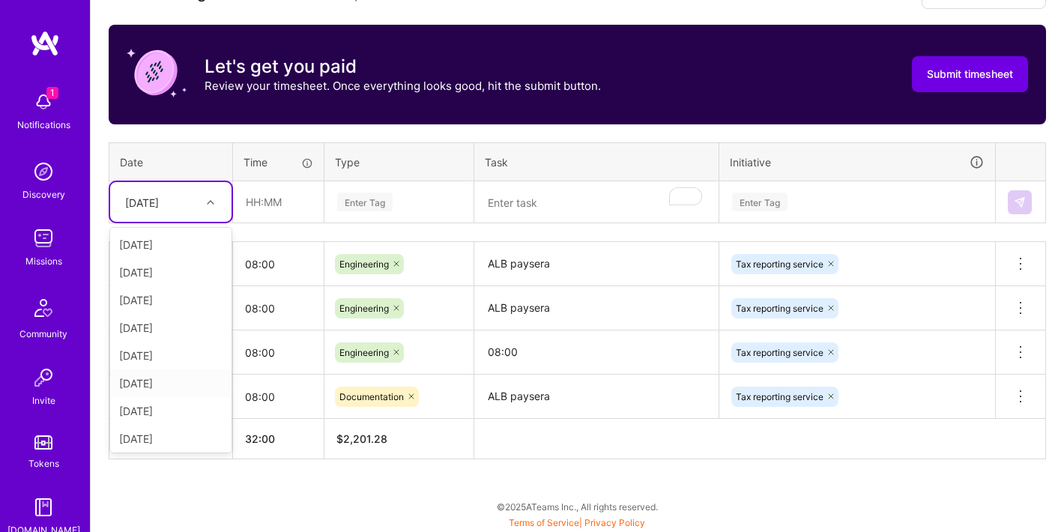
click at [173, 374] on div "[DATE]" at bounding box center [170, 383] width 121 height 28
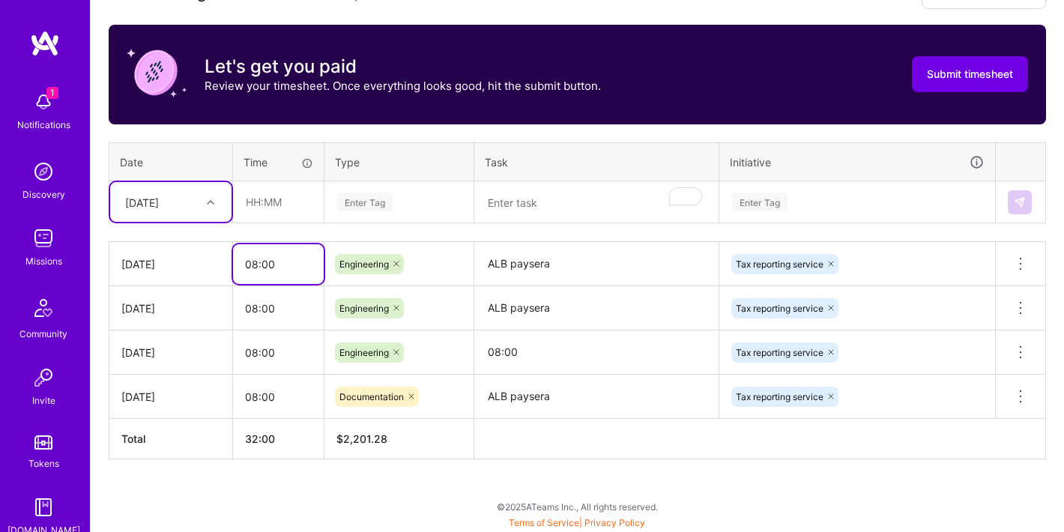
click at [255, 262] on input "08:00" at bounding box center [278, 264] width 91 height 40
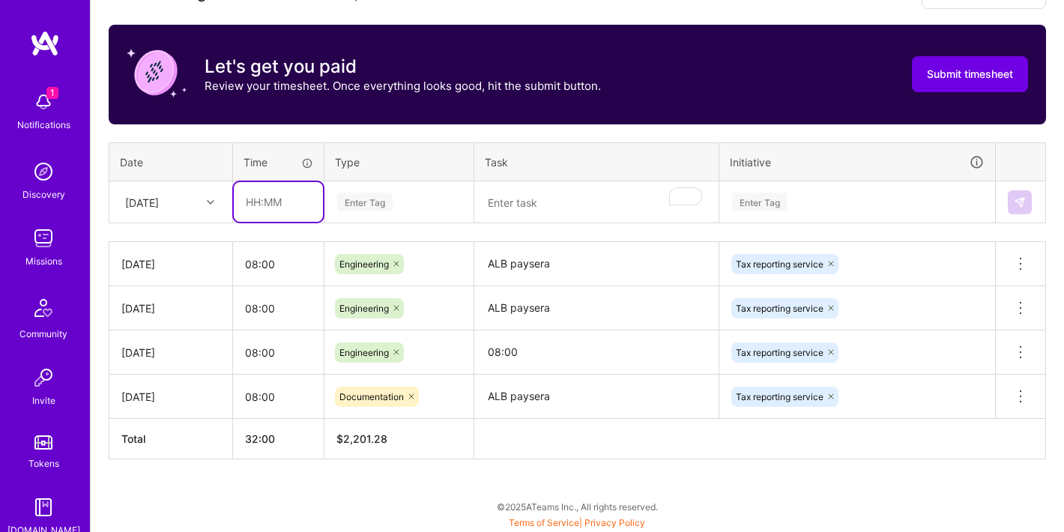
click at [269, 216] on input "text" at bounding box center [278, 202] width 89 height 40
paste input "08:00"
type input "08:00"
click at [365, 198] on div "Enter Tag" at bounding box center [364, 201] width 55 height 23
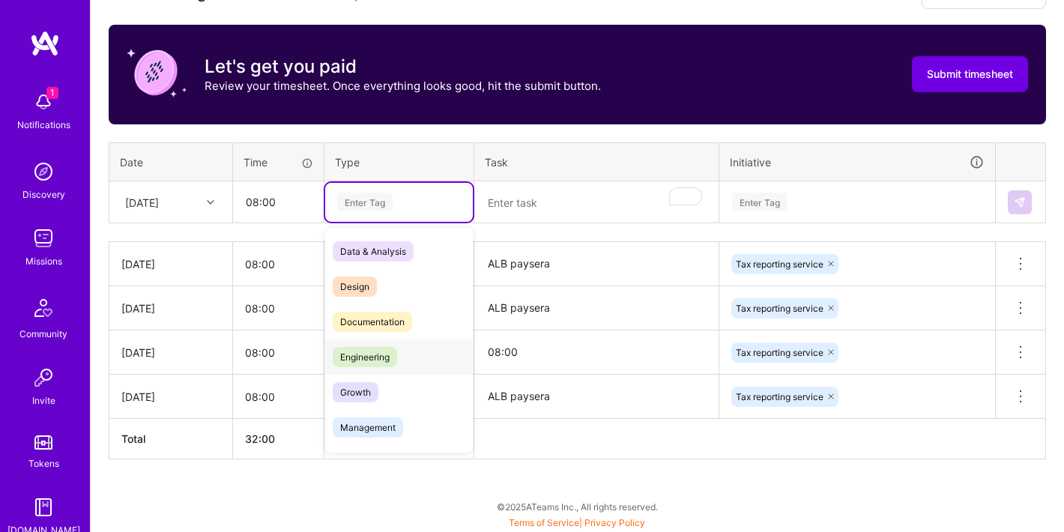
click at [409, 354] on div "Engineering" at bounding box center [399, 356] width 148 height 35
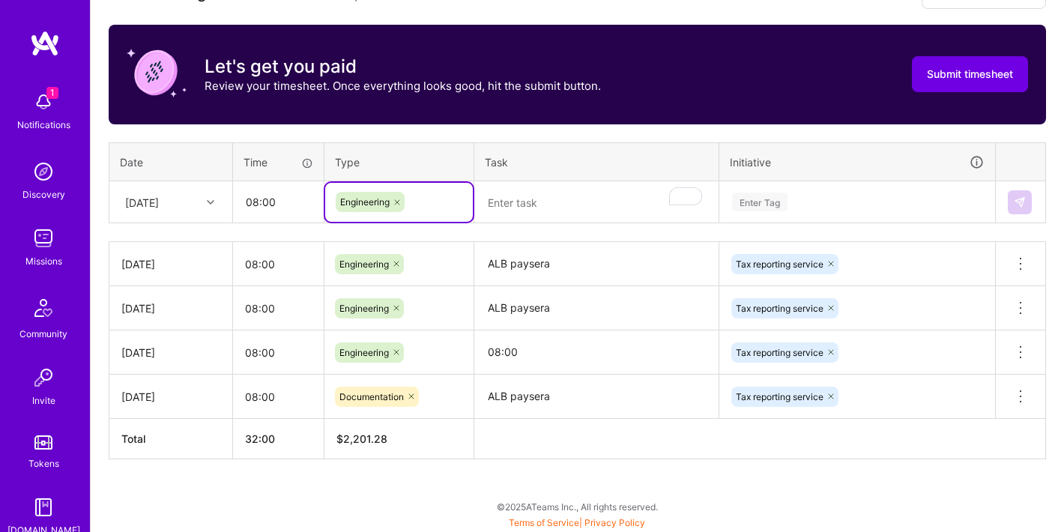
click at [516, 262] on textarea "ALB paysera" at bounding box center [596, 263] width 241 height 41
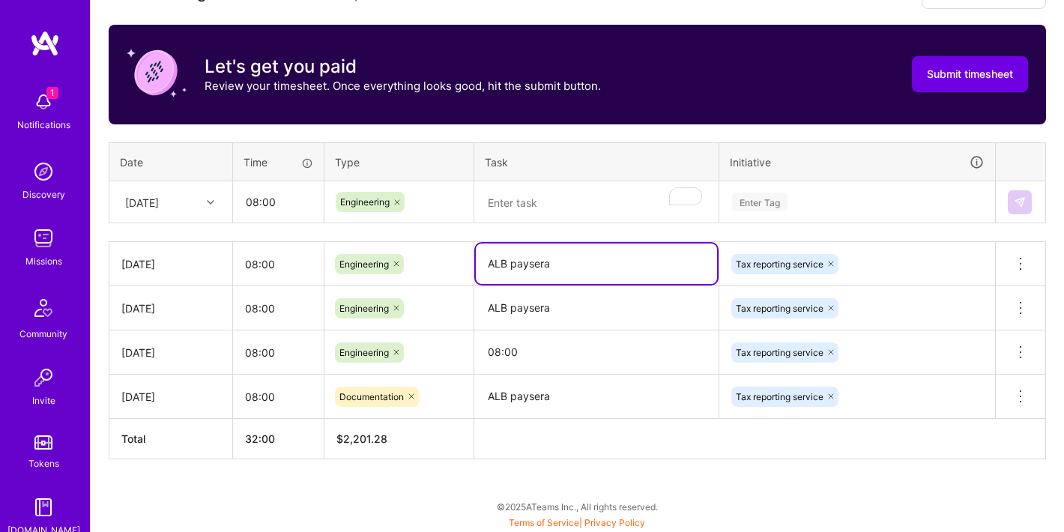
click at [516, 262] on textarea "ALB paysera" at bounding box center [596, 263] width 241 height 40
click at [519, 263] on textarea "ALB paysera" at bounding box center [596, 263] width 241 height 40
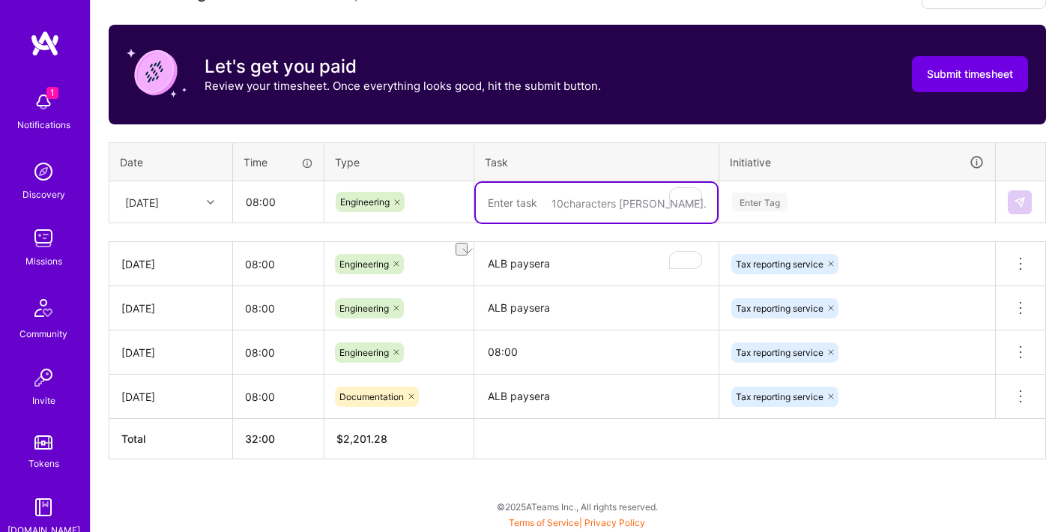
click at [547, 194] on textarea "To enrich screen reader interactions, please activate Accessibility in Grammarl…" at bounding box center [596, 203] width 241 height 40
paste textarea "ALB paysera"
type textarea "ALB paysera"
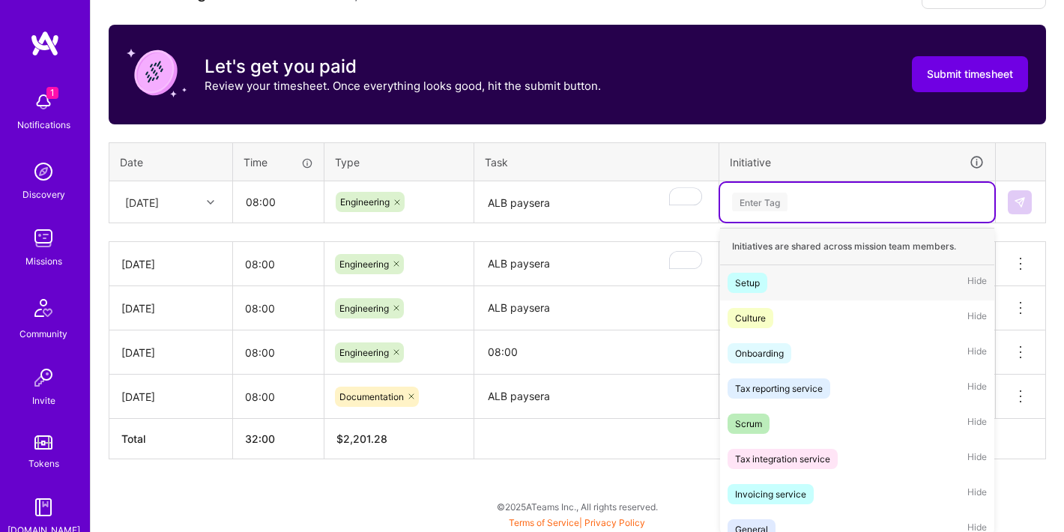
click at [780, 204] on div "Enter Tag" at bounding box center [759, 201] width 55 height 23
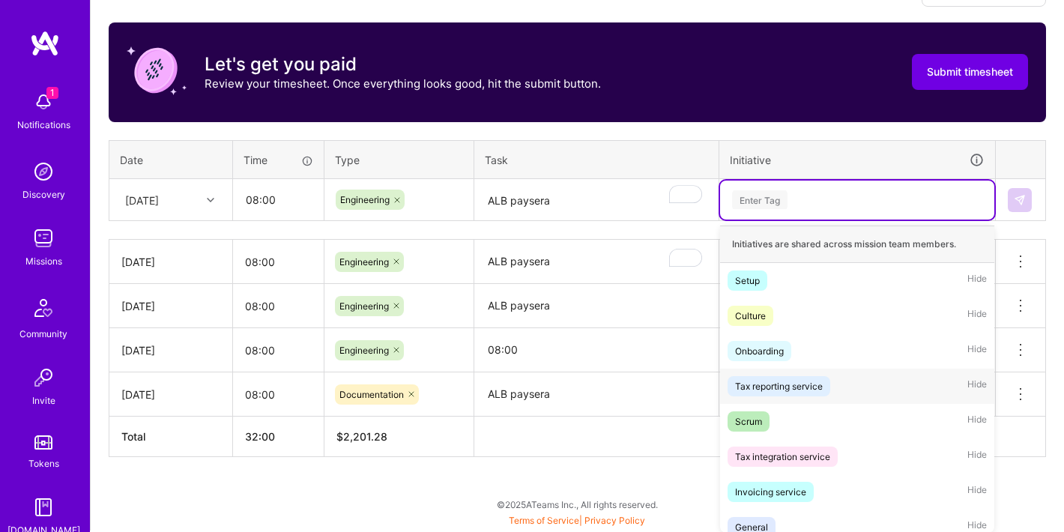
click at [773, 382] on div "Tax reporting service" at bounding box center [779, 386] width 88 height 16
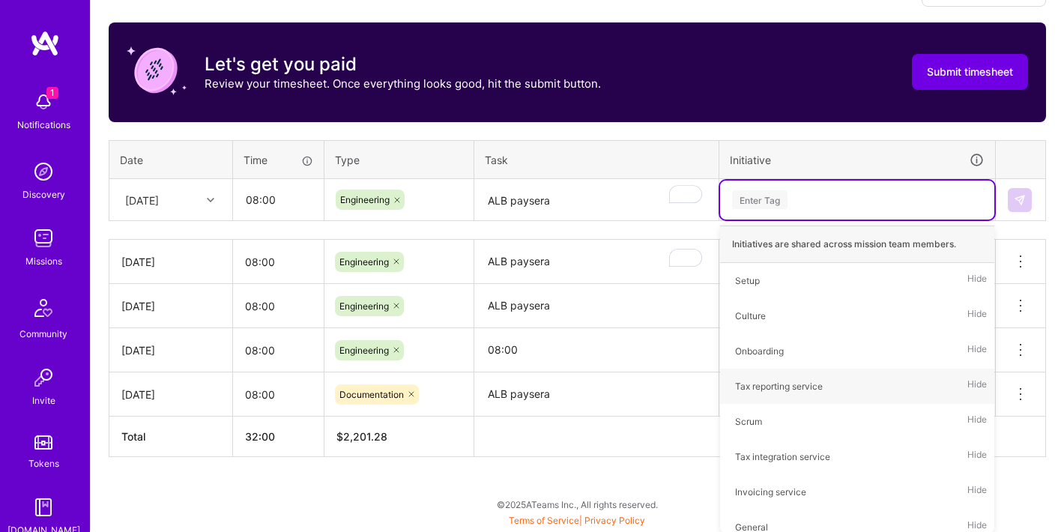
scroll to position [455, 0]
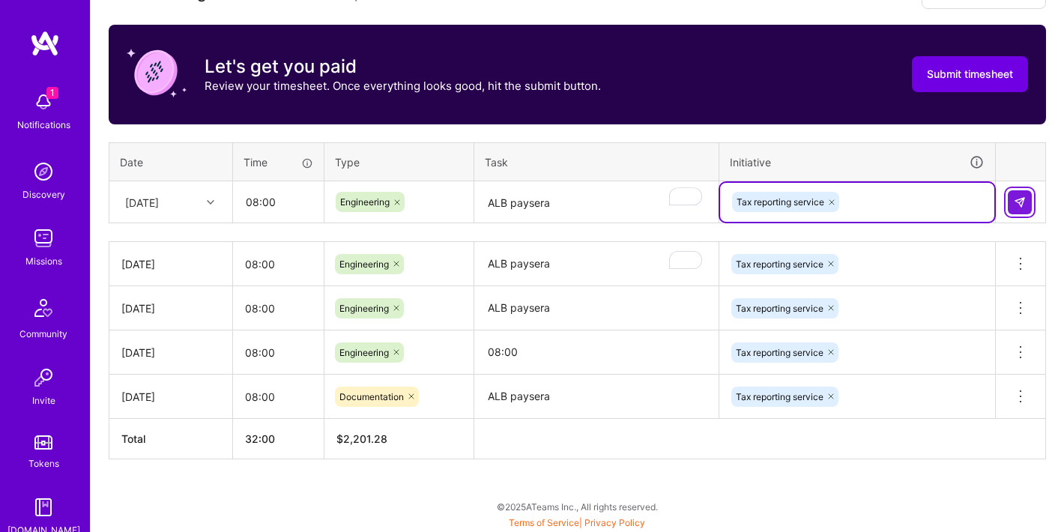
click at [1023, 209] on button at bounding box center [1019, 202] width 24 height 24
